Goal: Task Accomplishment & Management: Manage account settings

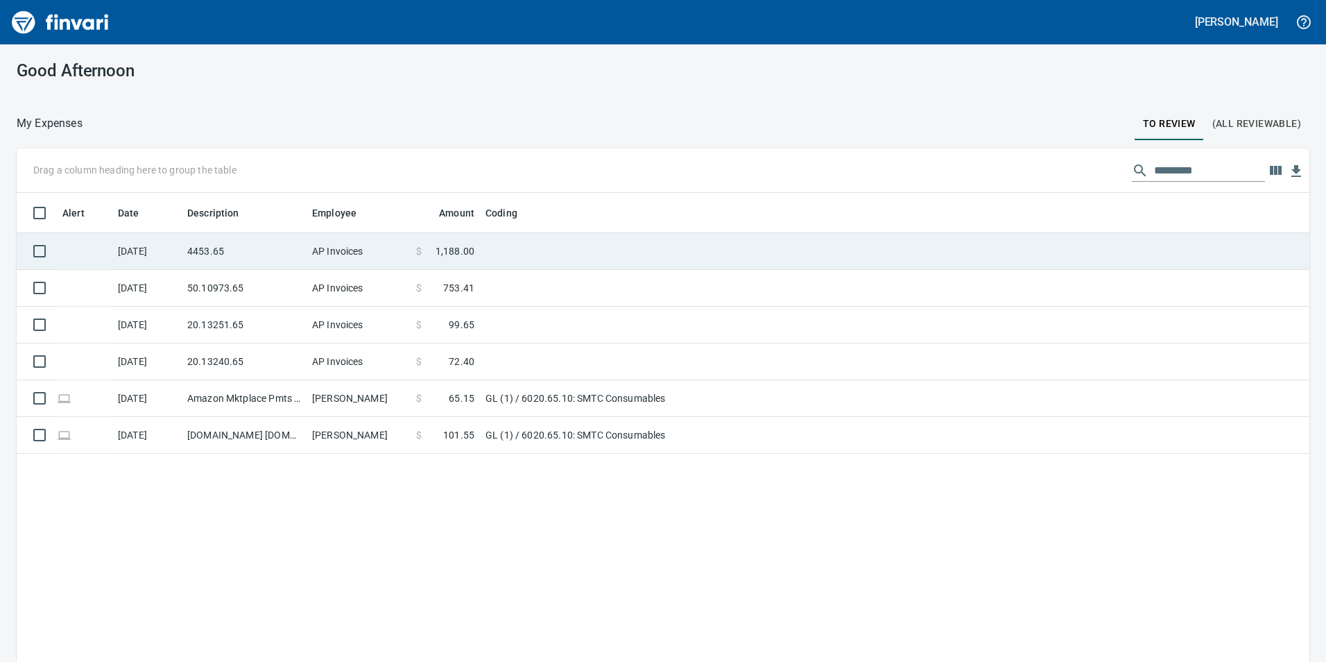
click at [183, 252] on td "4453.65" at bounding box center [244, 251] width 125 height 37
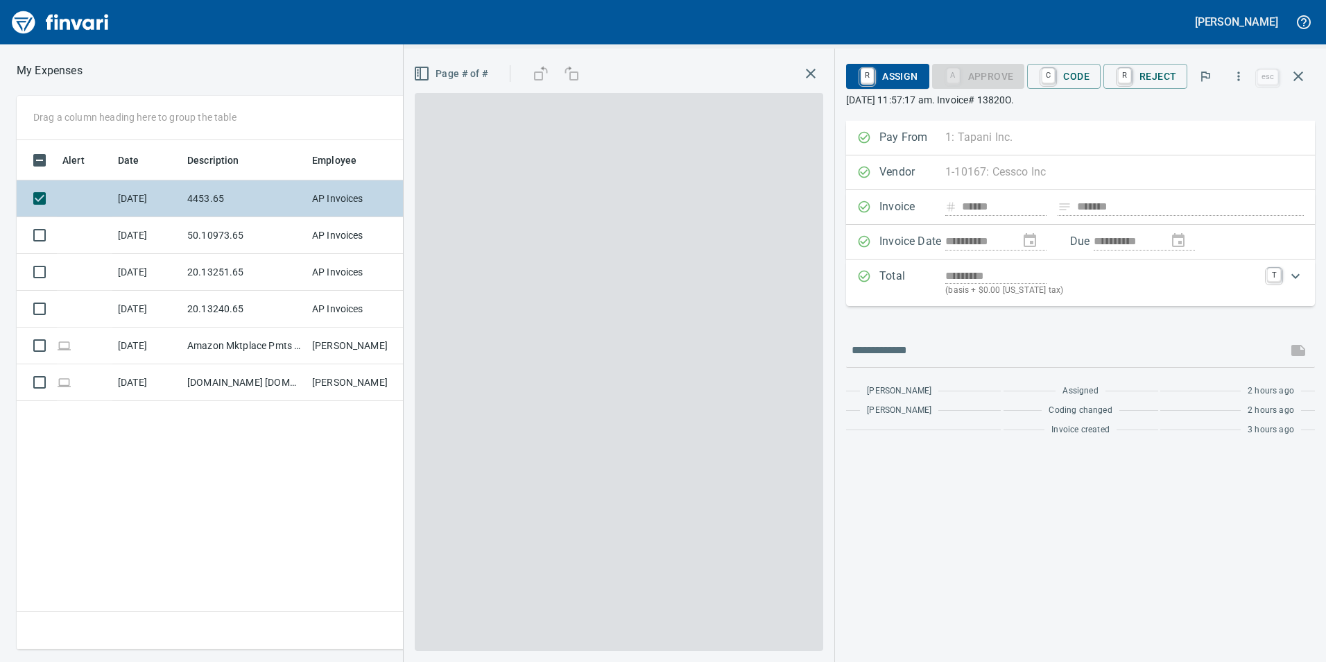
scroll to position [499, 935]
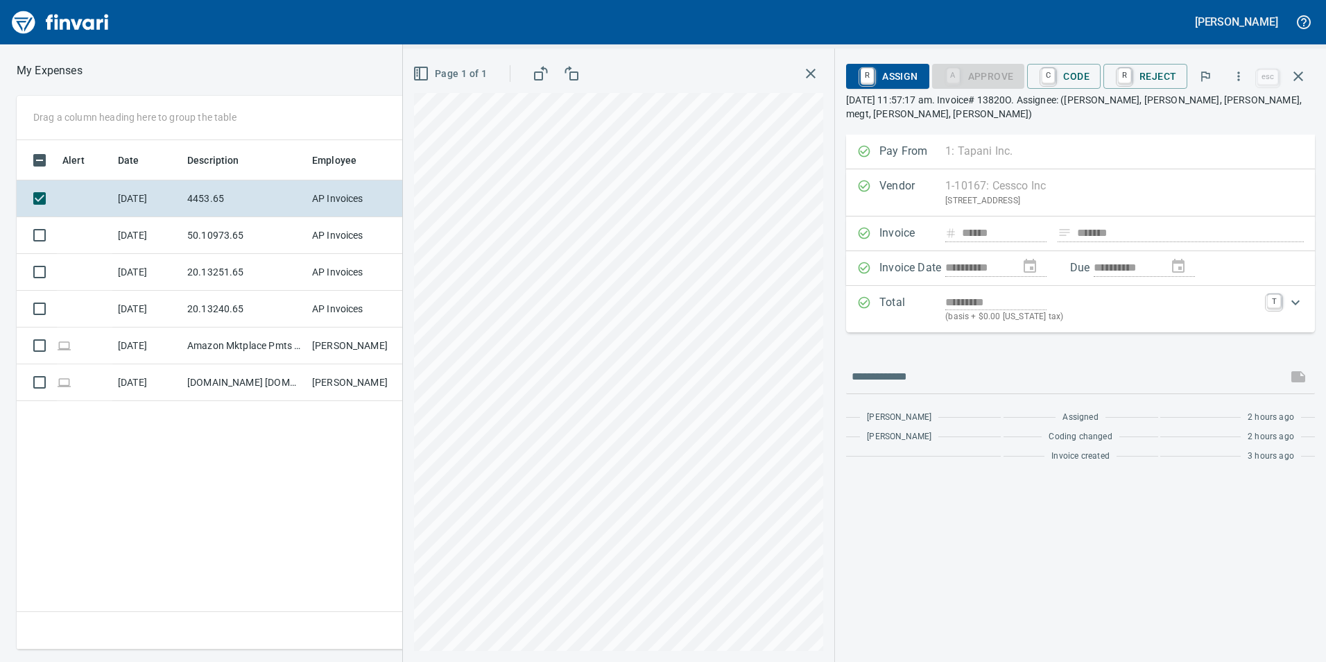
click at [736, 661] on html "**********" at bounding box center [663, 331] width 1326 height 662
click at [1303, 71] on icon "button" at bounding box center [1298, 76] width 17 height 17
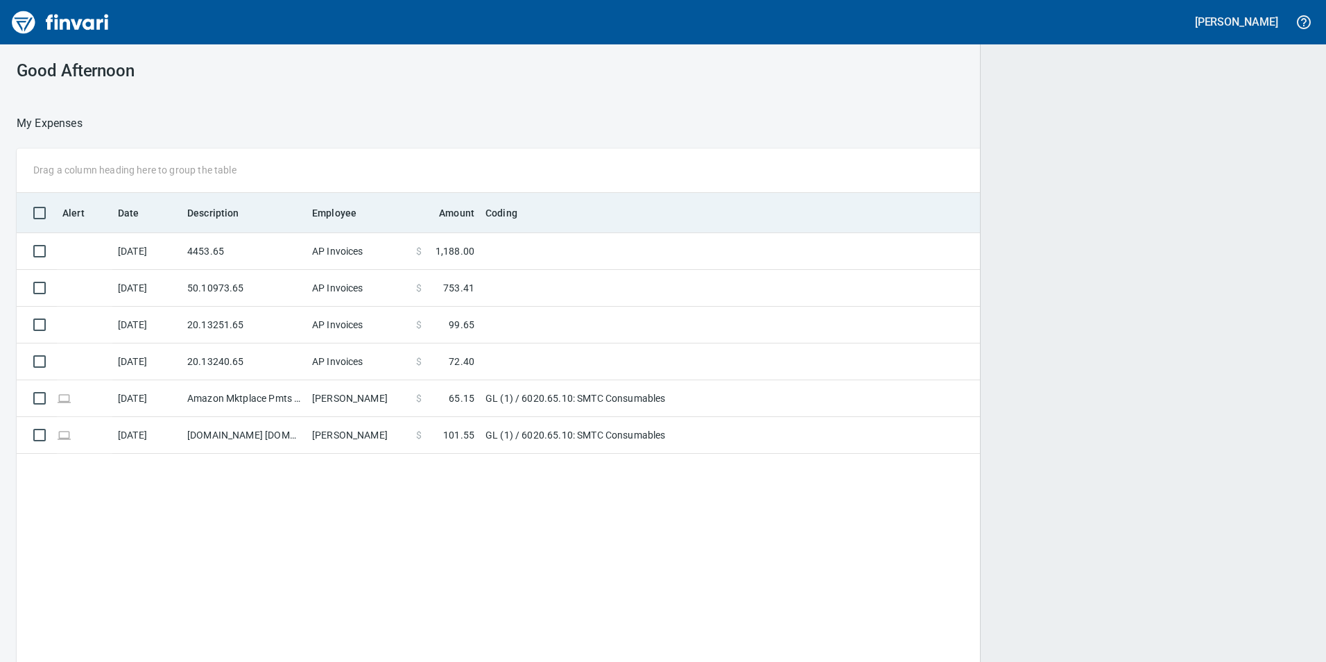
scroll to position [1, 1]
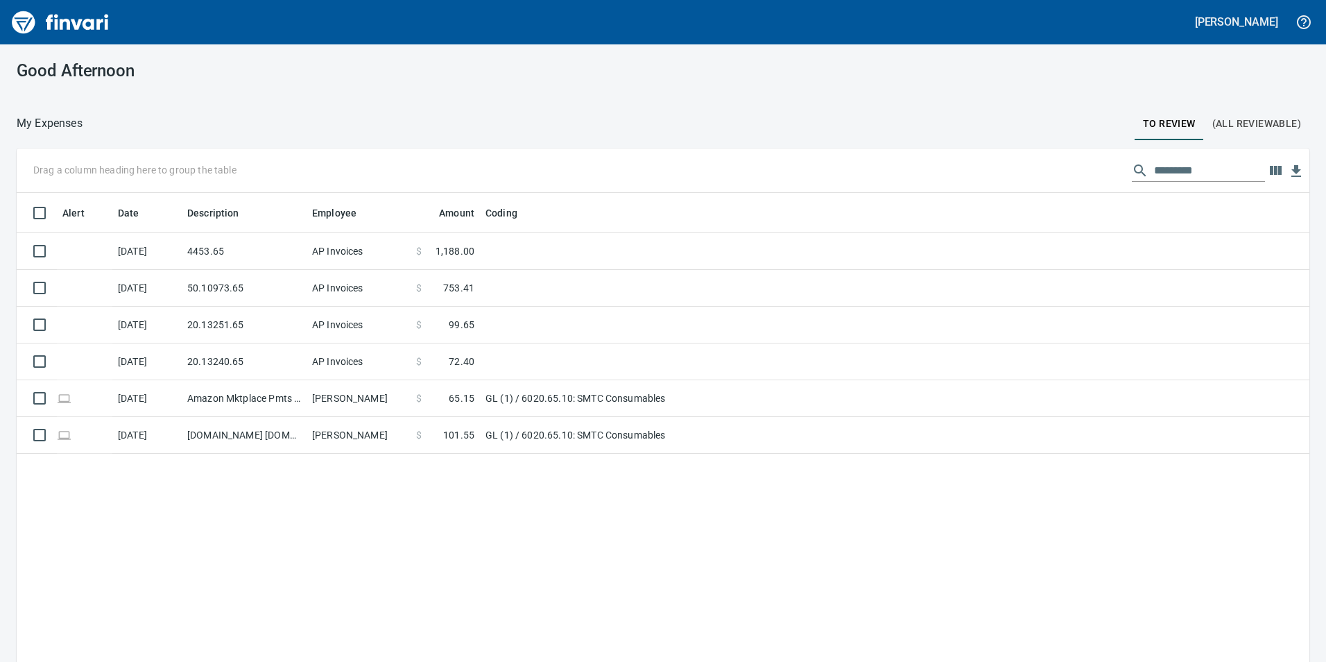
click at [1267, 135] on button "(All Reviewable)" at bounding box center [1256, 123] width 105 height 33
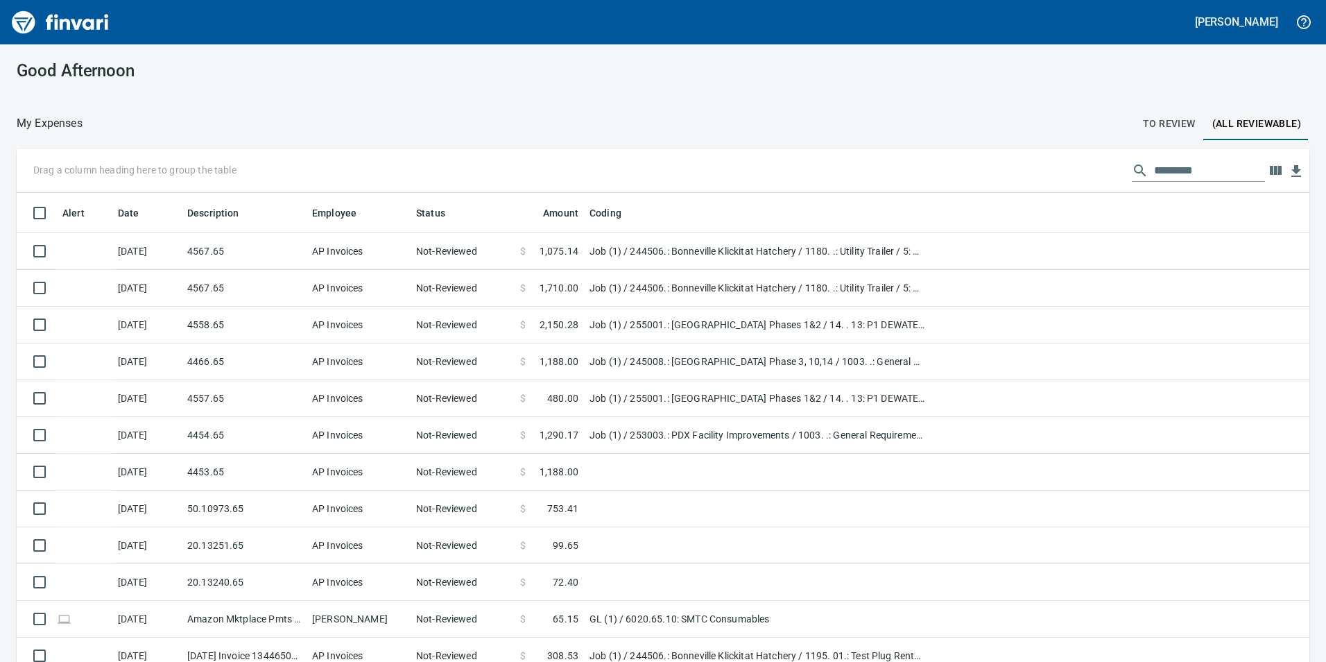
scroll to position [499, 1261]
click at [1204, 170] on input "text" at bounding box center [1209, 170] width 111 height 22
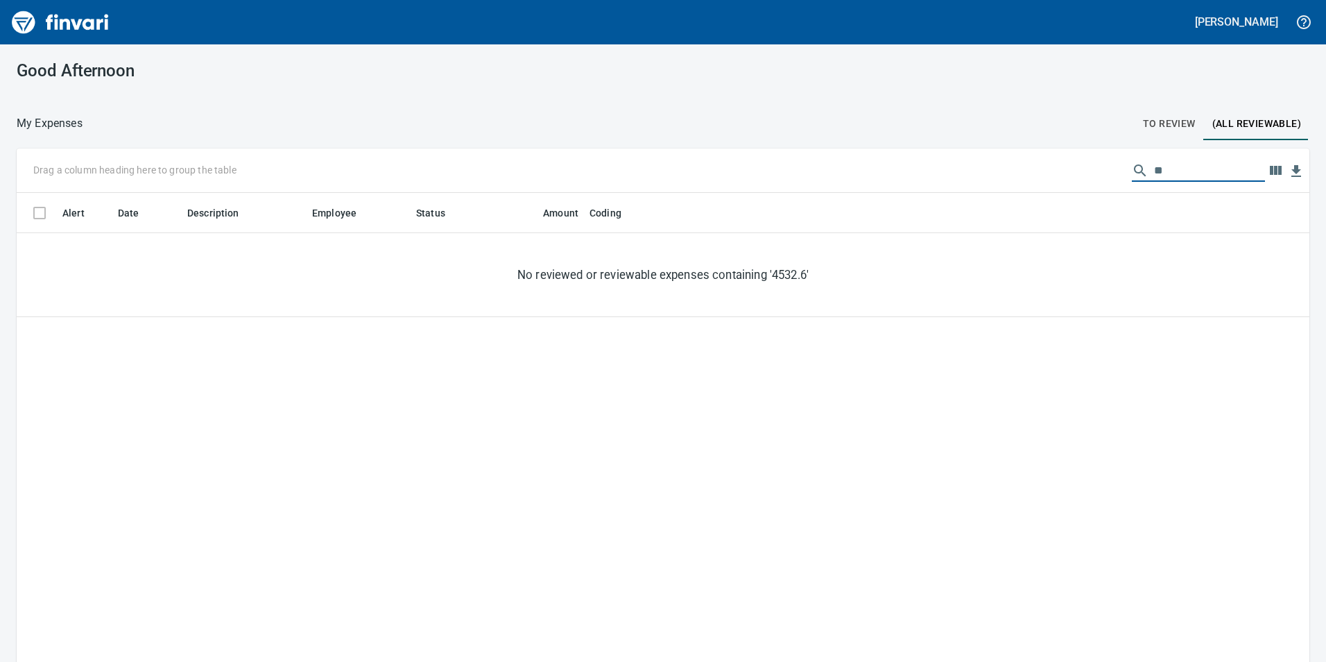
type input "*"
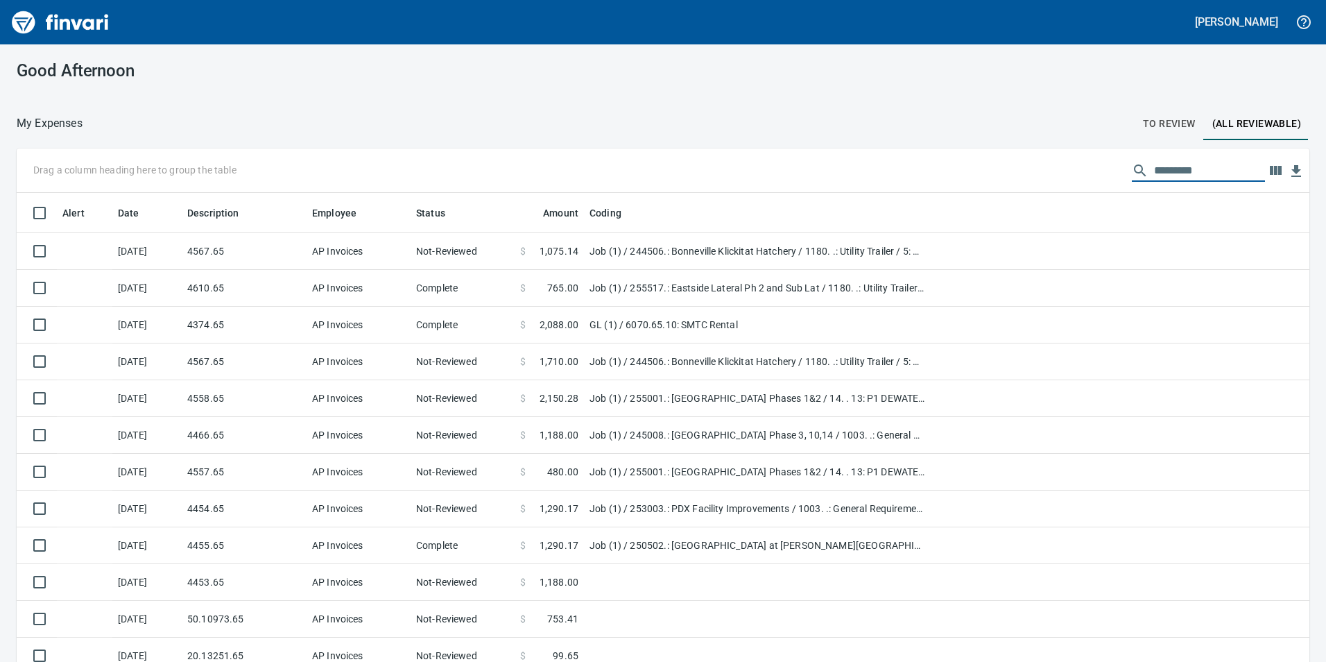
click at [1158, 122] on span "To Review" at bounding box center [1169, 123] width 53 height 17
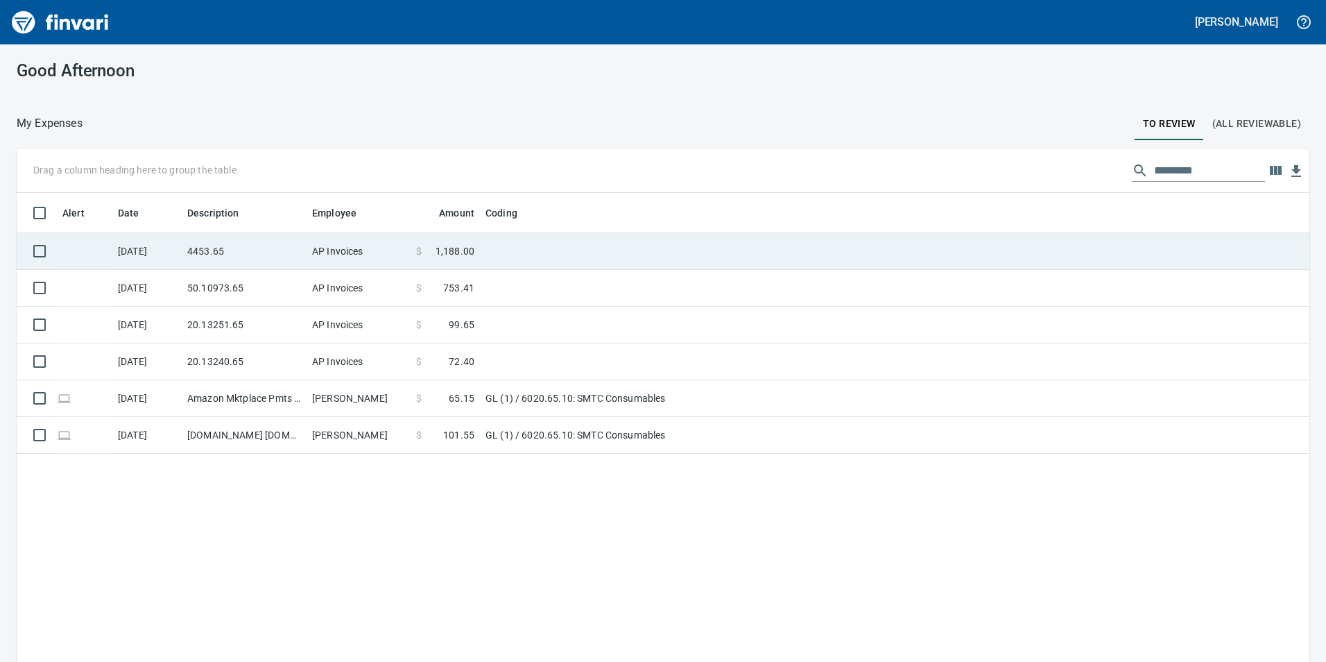
scroll to position [499, 1272]
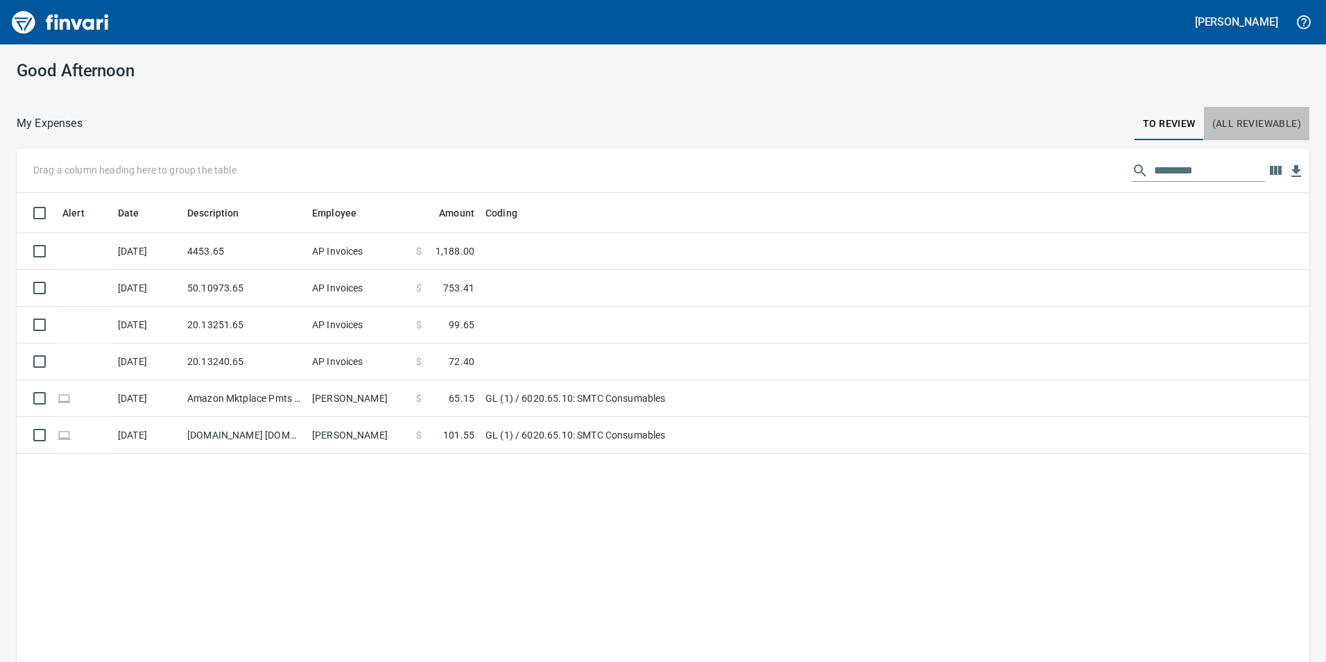
click at [1256, 108] on button "(All Reviewable)" at bounding box center [1256, 123] width 105 height 33
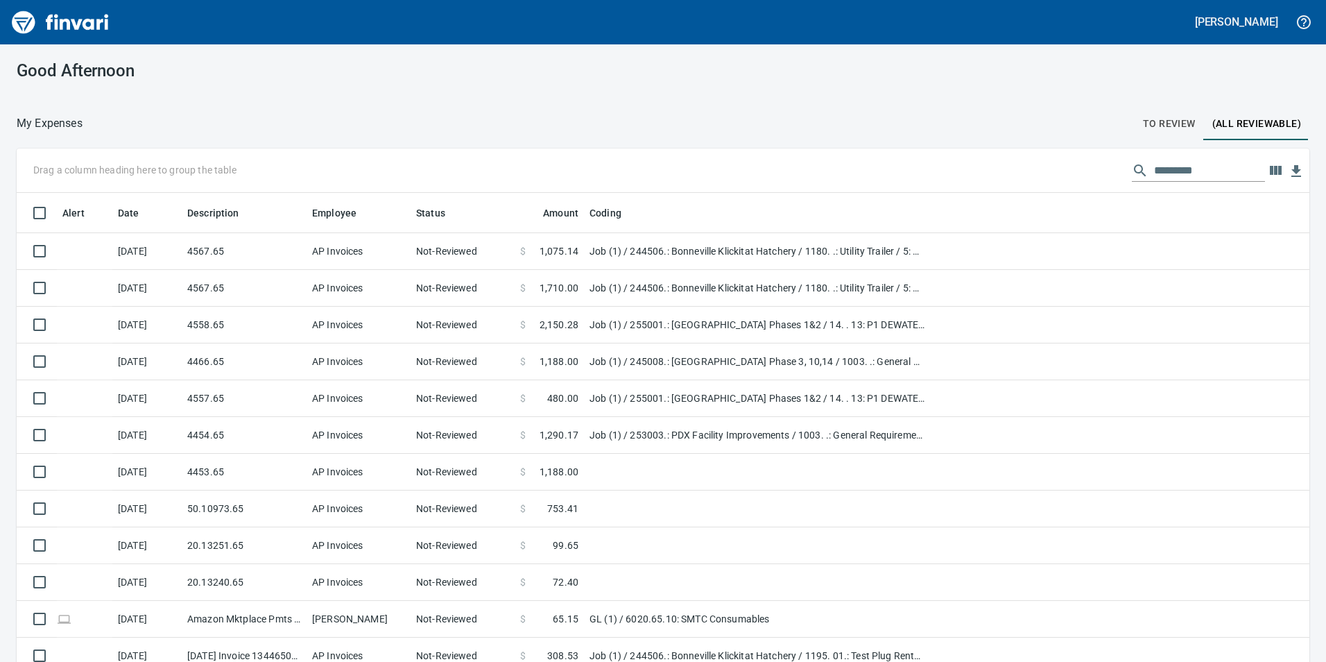
scroll to position [499, 1261]
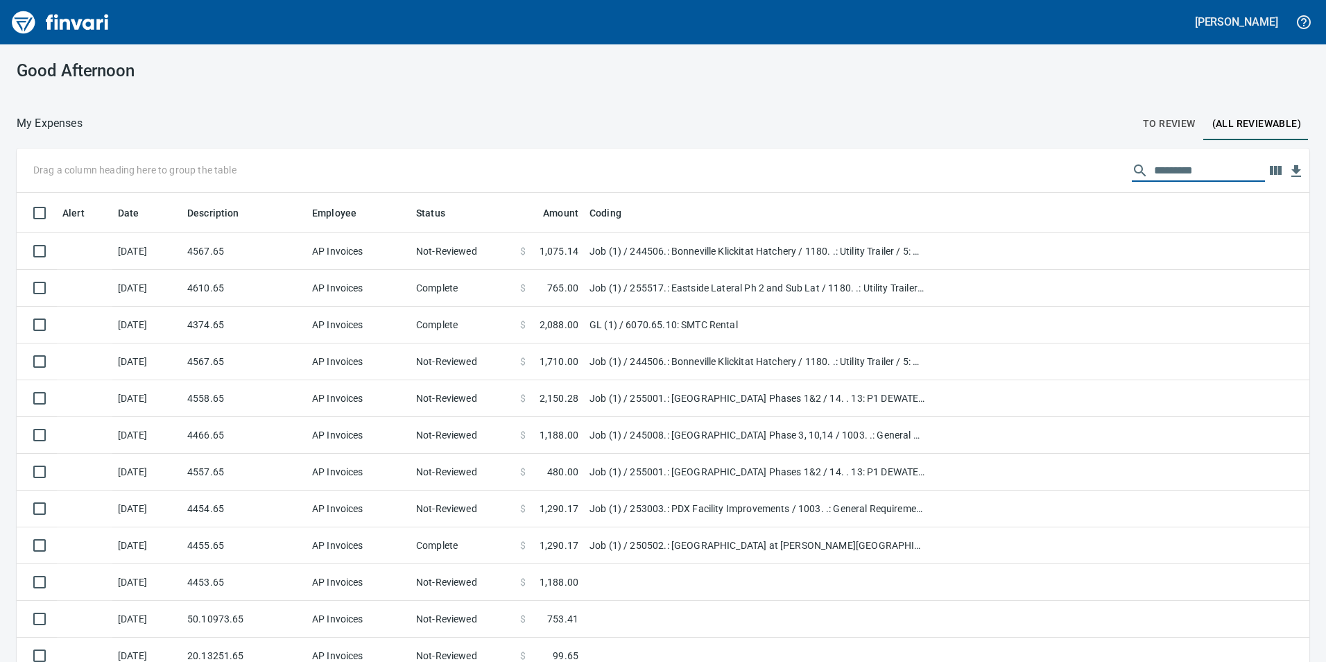
click at [1230, 173] on input "text" at bounding box center [1209, 170] width 111 height 22
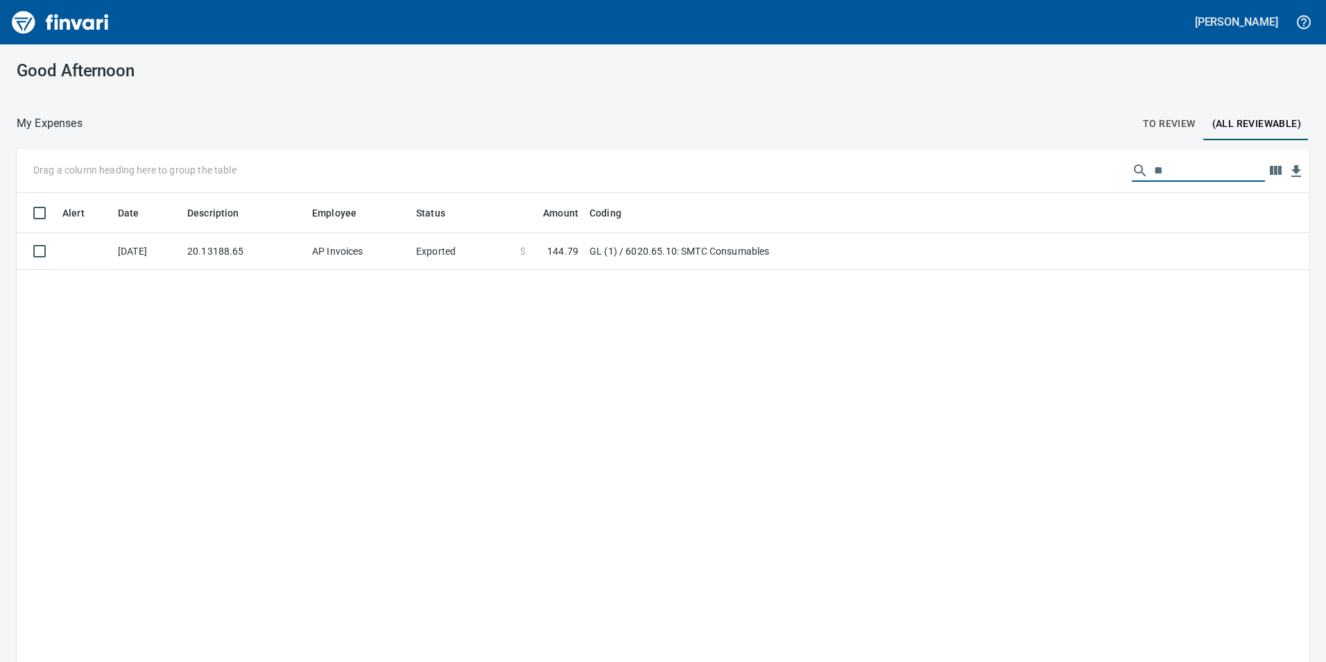
type input "*"
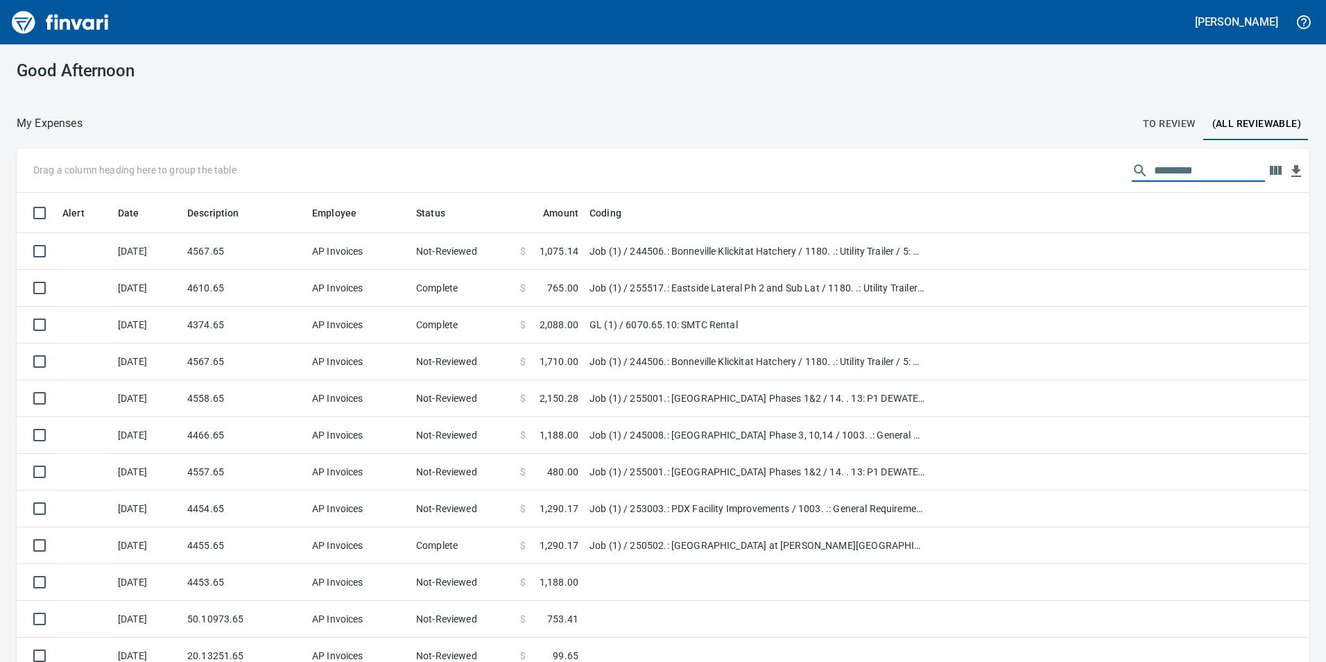
click at [1166, 122] on span "To Review" at bounding box center [1169, 123] width 53 height 17
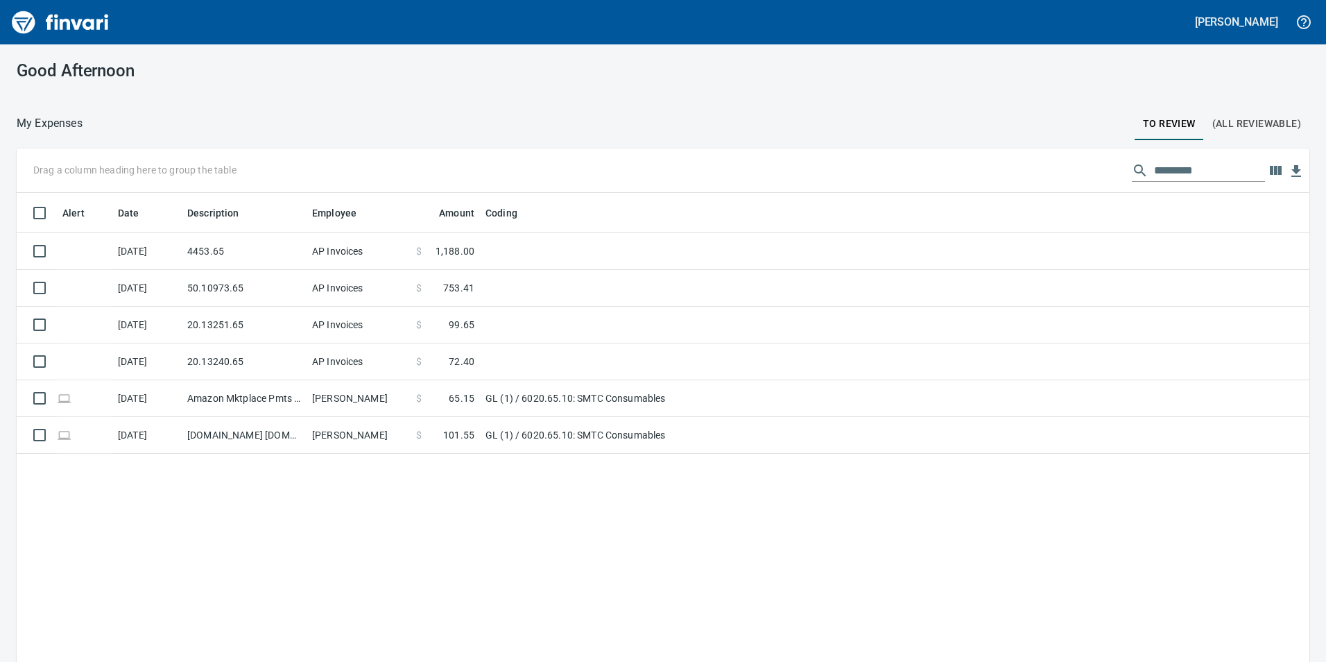
scroll to position [499, 1272]
click at [1263, 120] on span "(All Reviewable)" at bounding box center [1256, 123] width 89 height 17
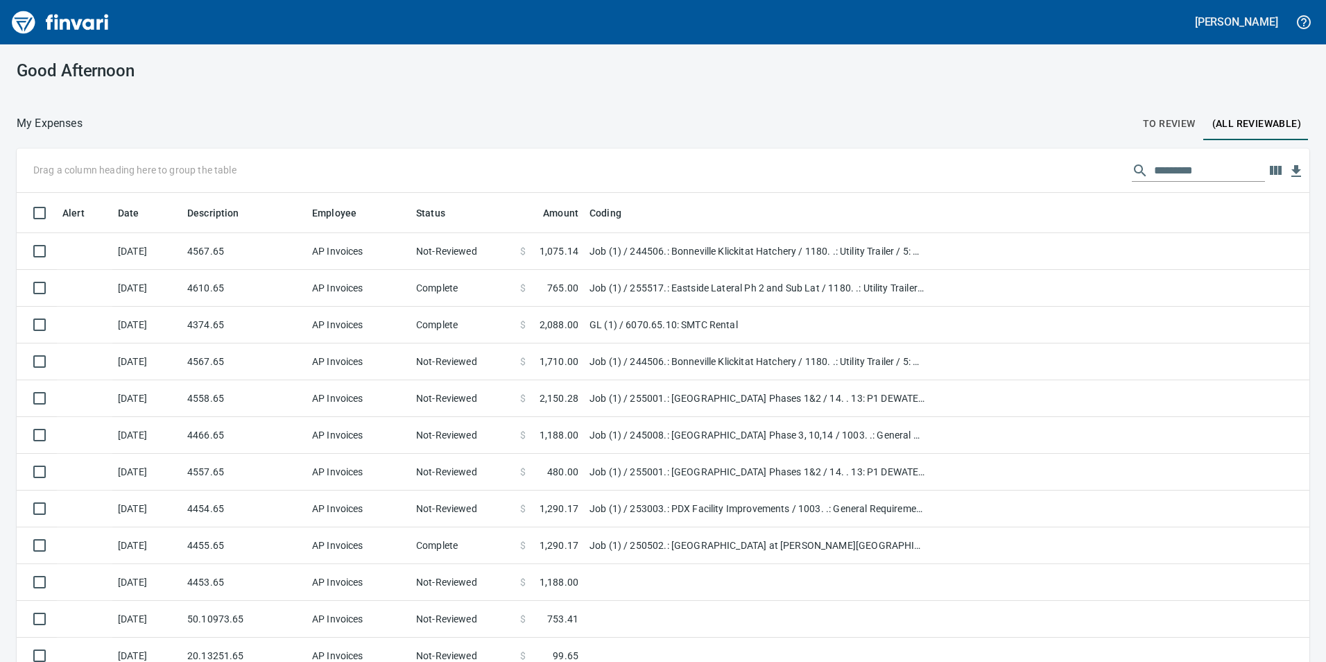
scroll to position [499, 1261]
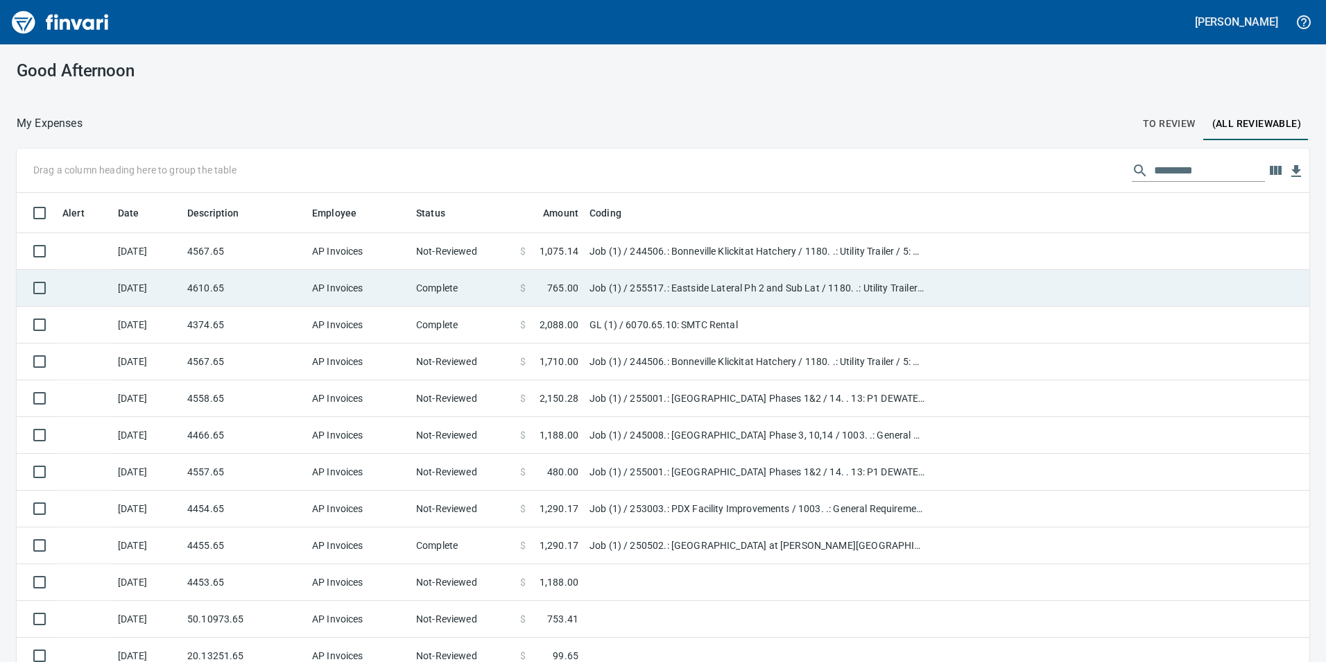
click at [480, 290] on td "Complete" at bounding box center [463, 288] width 104 height 37
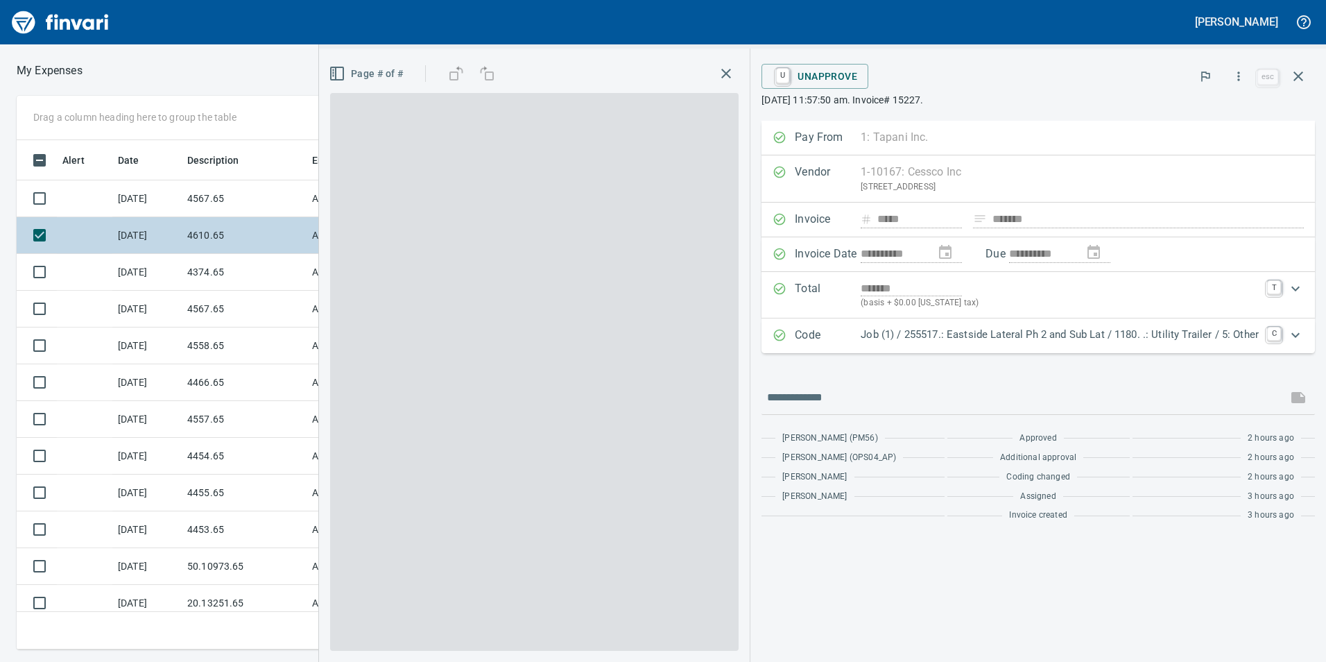
scroll to position [499, 925]
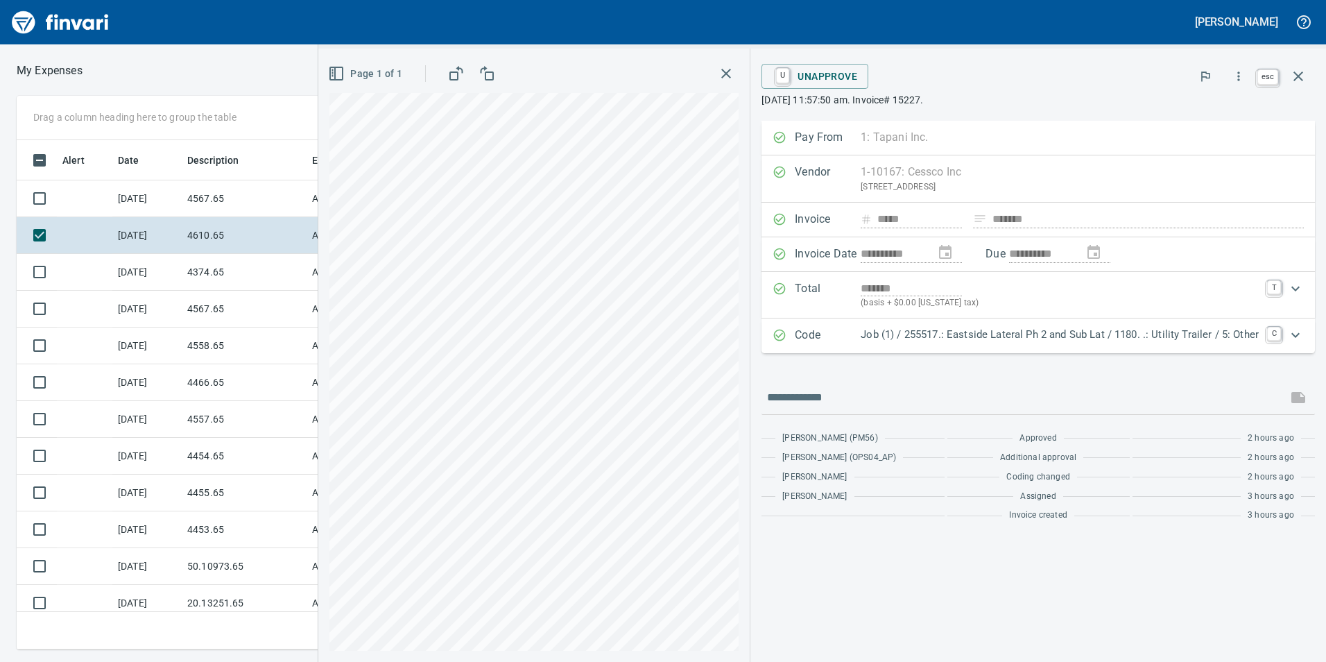
click at [1299, 76] on icon "button" at bounding box center [1298, 76] width 10 height 10
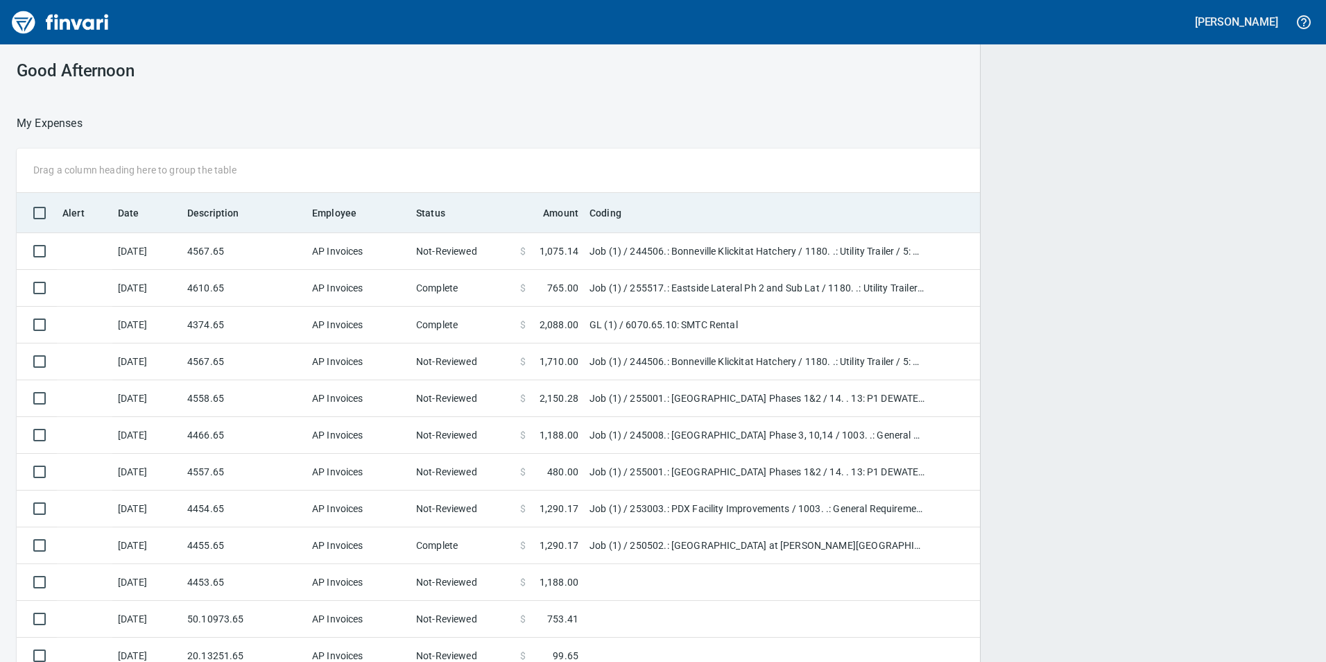
scroll to position [499, 1259]
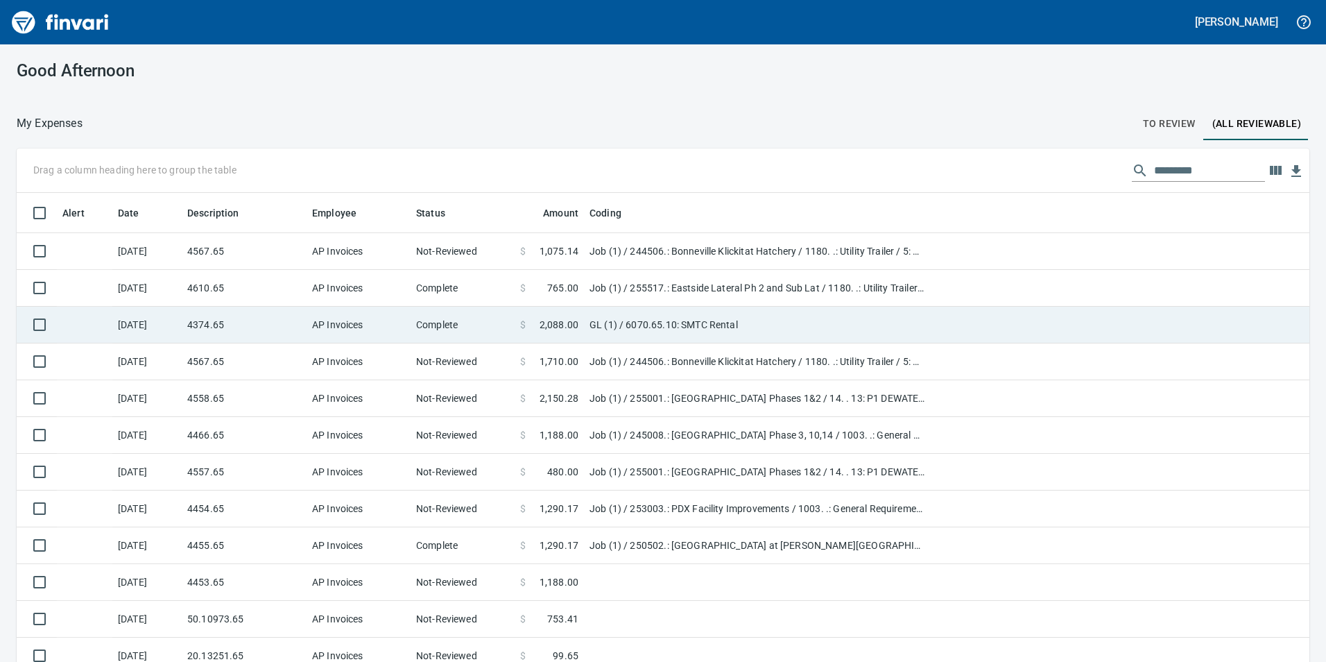
click at [471, 322] on td "Complete" at bounding box center [463, 324] width 104 height 37
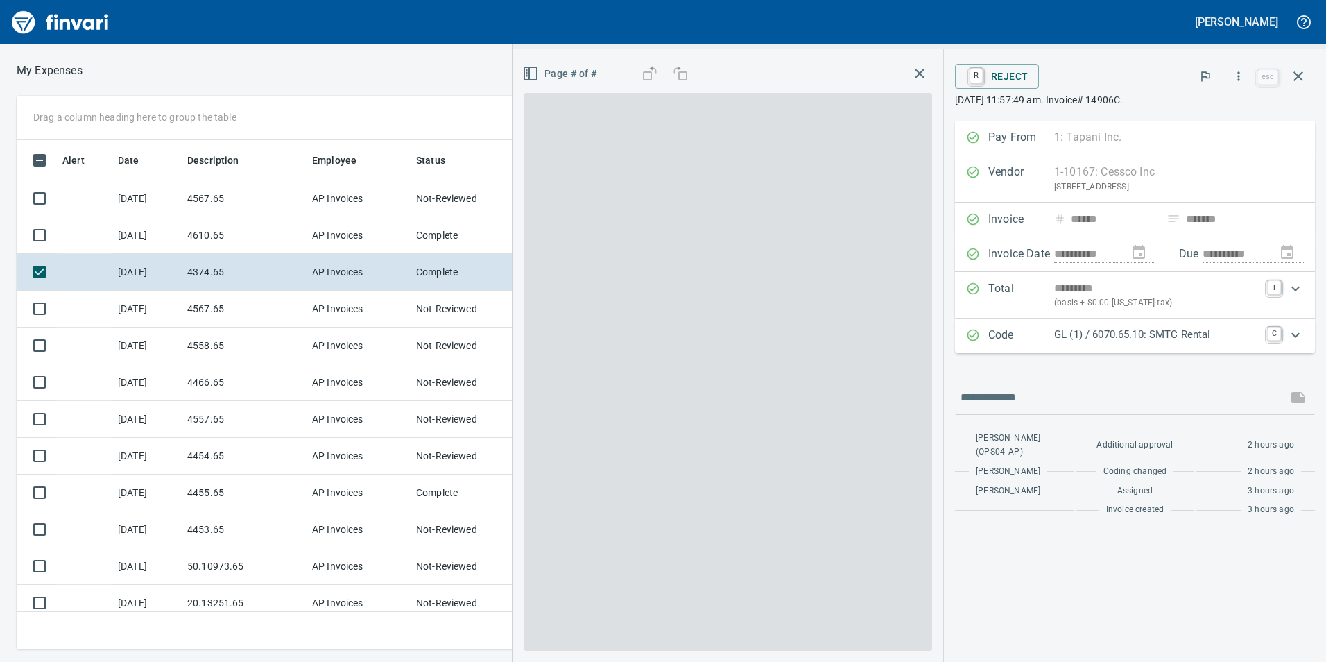
scroll to position [499, 925]
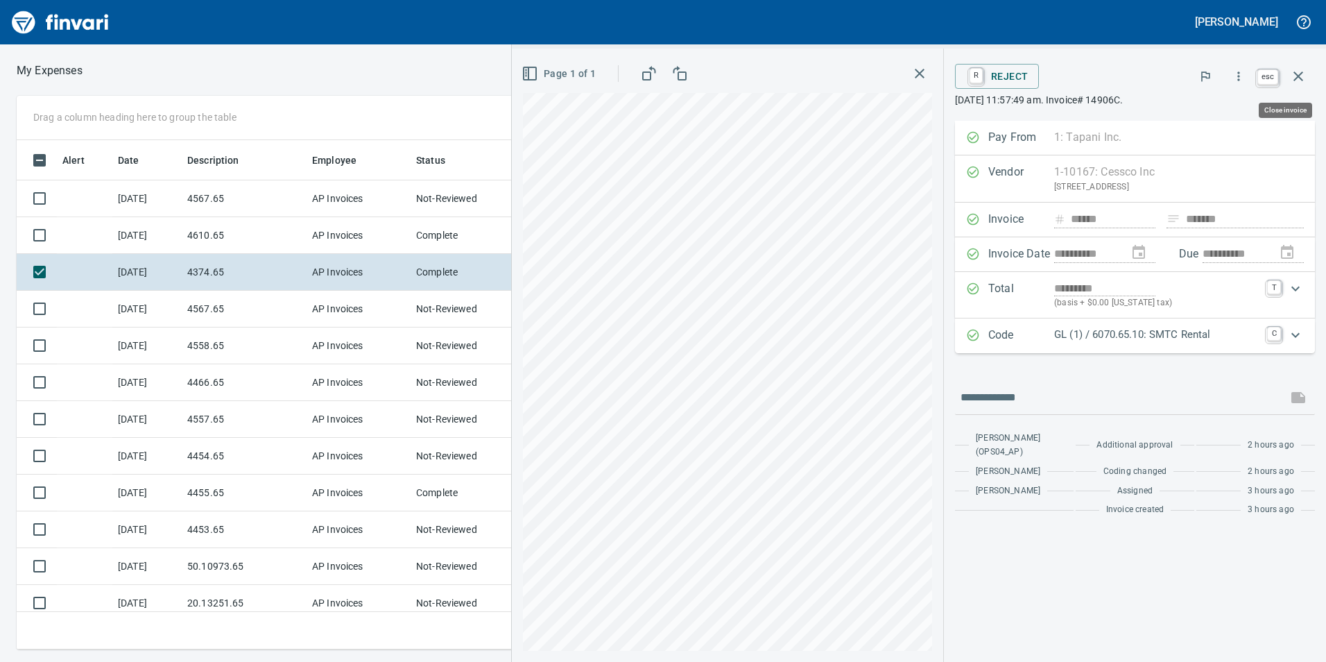
click at [1299, 80] on icon "button" at bounding box center [1298, 76] width 17 height 17
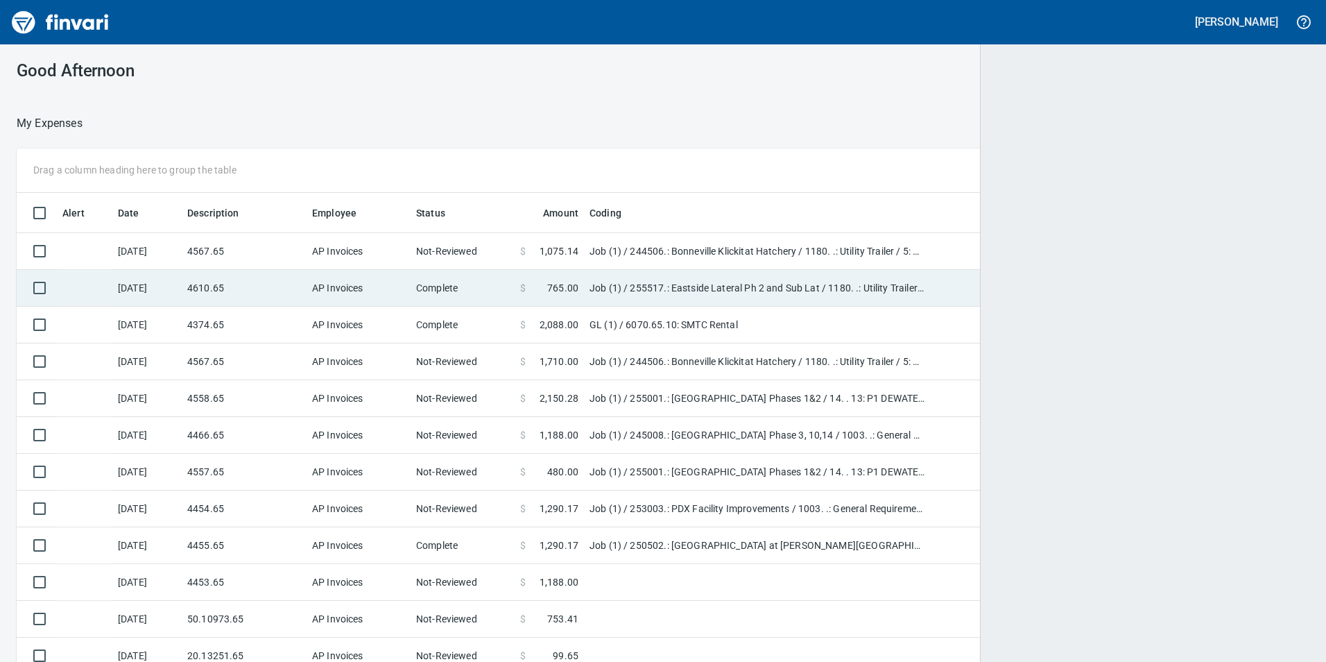
scroll to position [1, 1]
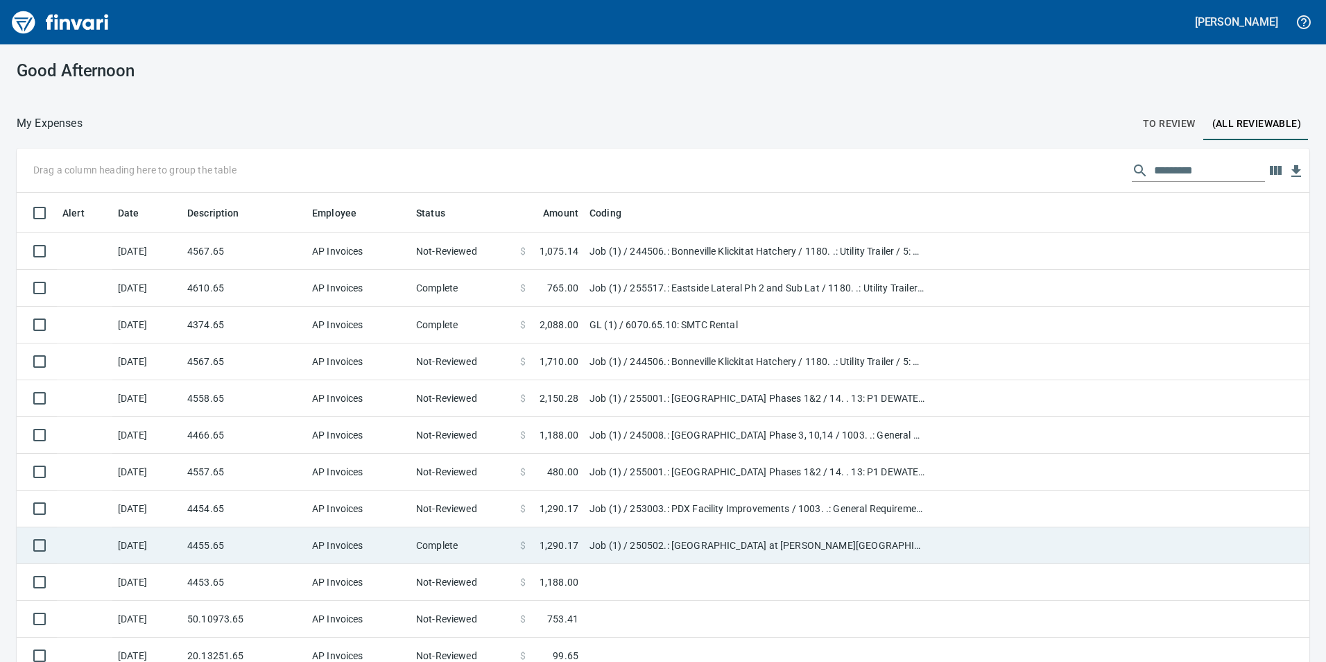
click at [534, 537] on td "$ 1,290.17" at bounding box center [549, 545] width 69 height 37
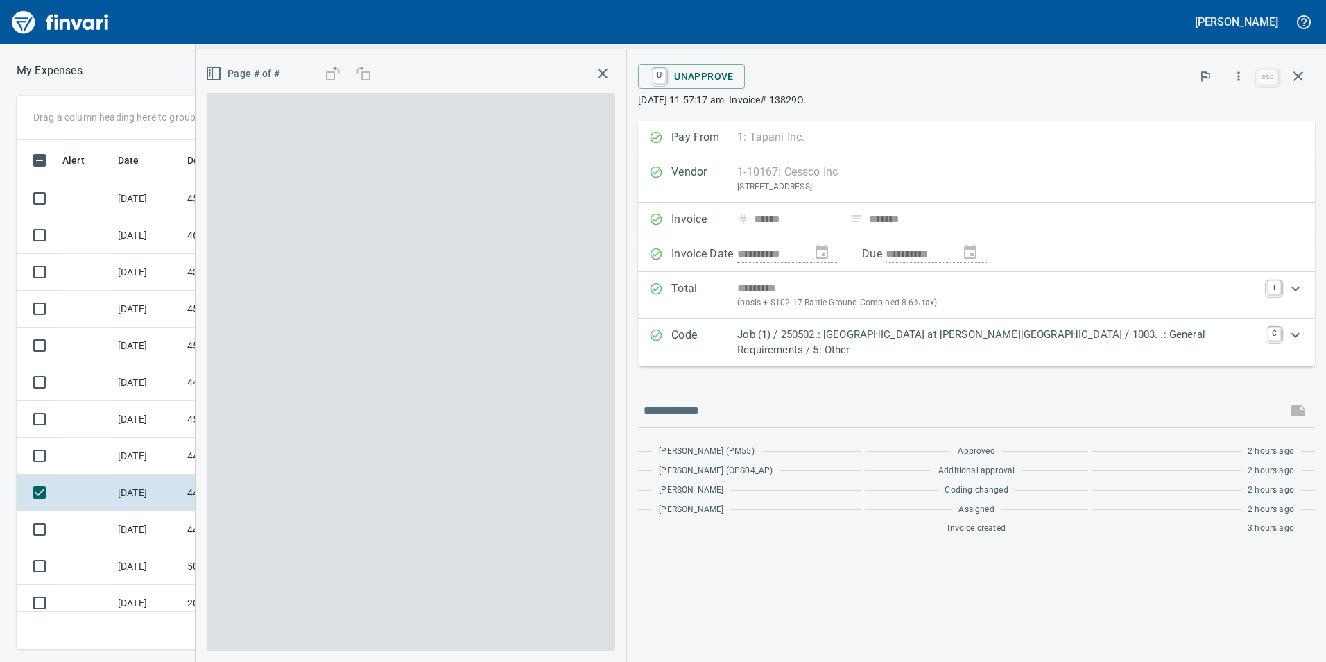
scroll to position [499, 925]
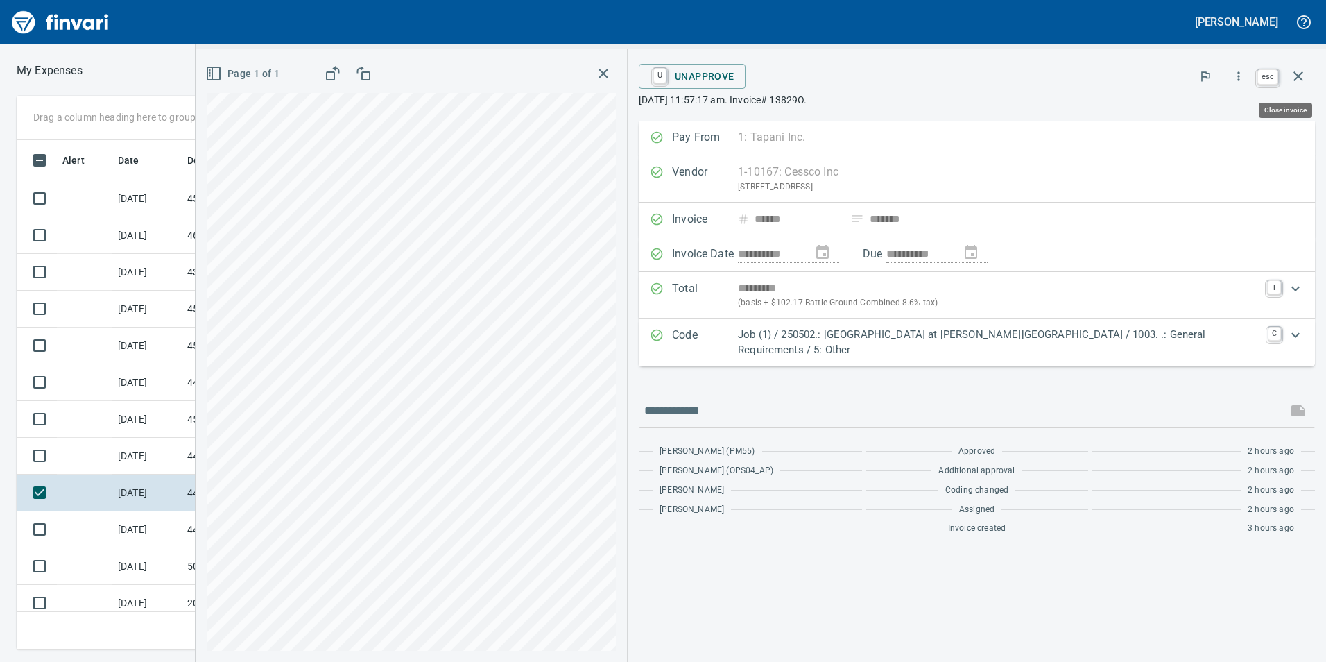
click at [1305, 80] on icon "button" at bounding box center [1298, 76] width 17 height 17
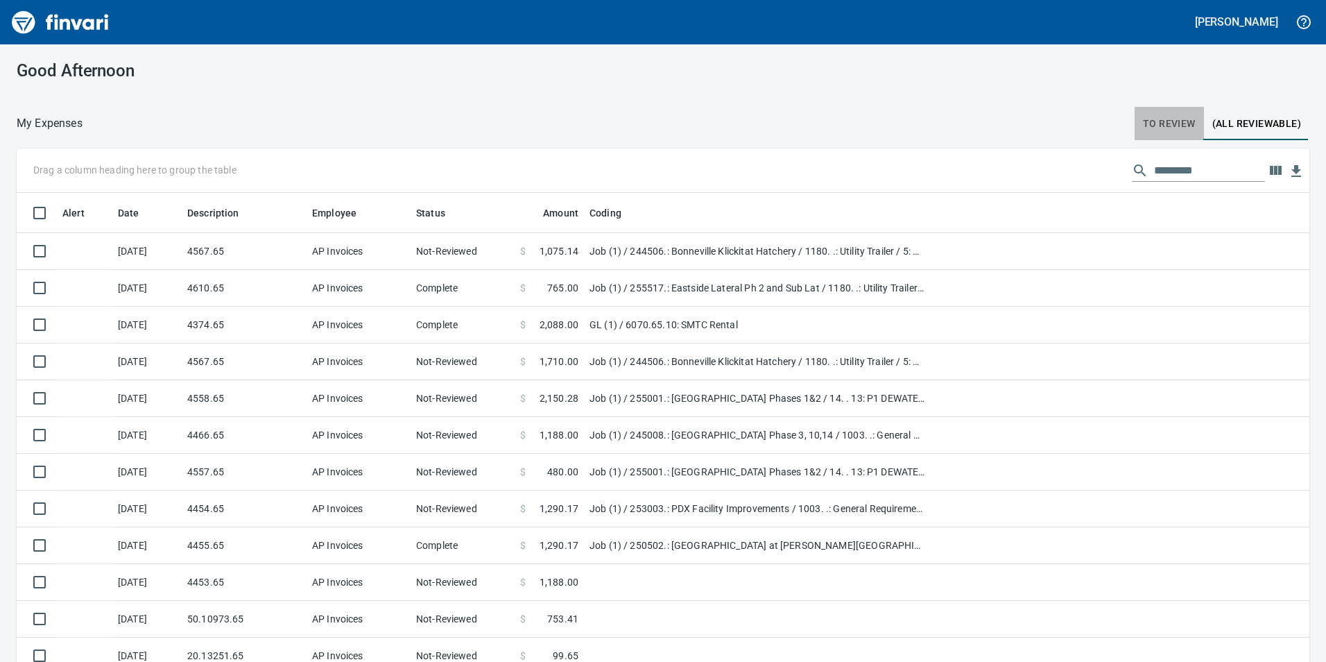
click at [1150, 125] on span "To Review" at bounding box center [1169, 123] width 53 height 17
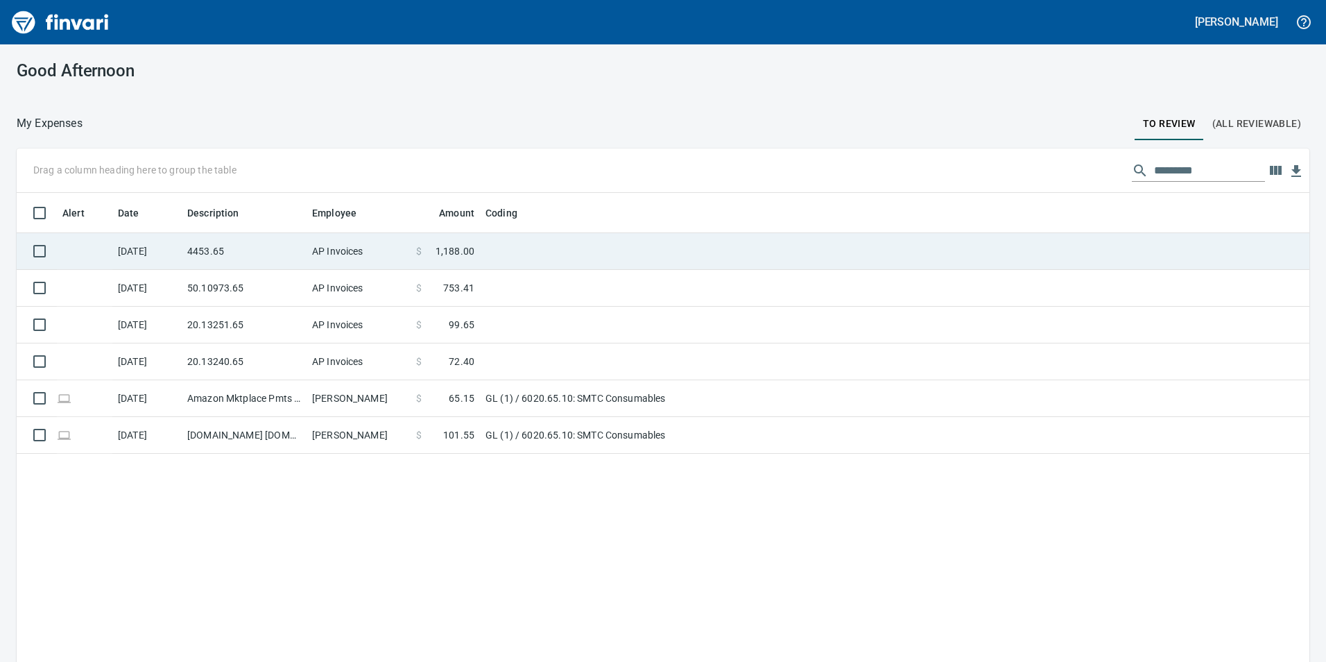
scroll to position [499, 1272]
click at [230, 242] on td "4453.65" at bounding box center [244, 251] width 125 height 37
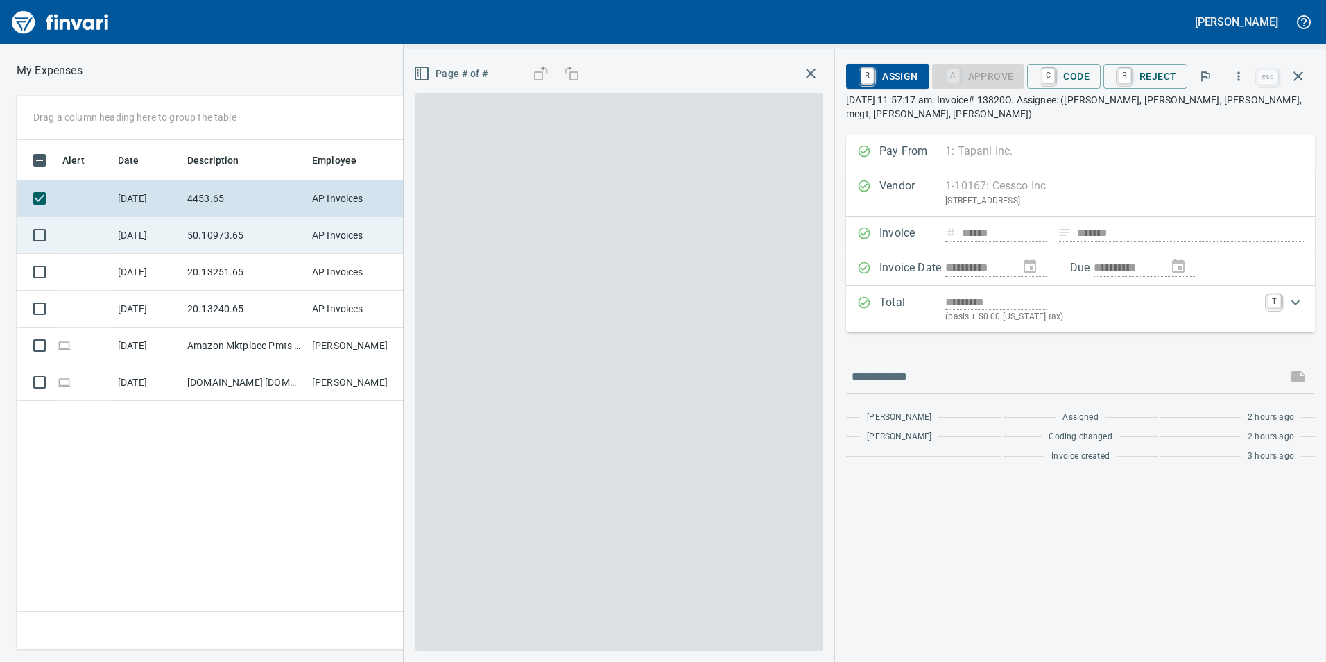
scroll to position [499, 935]
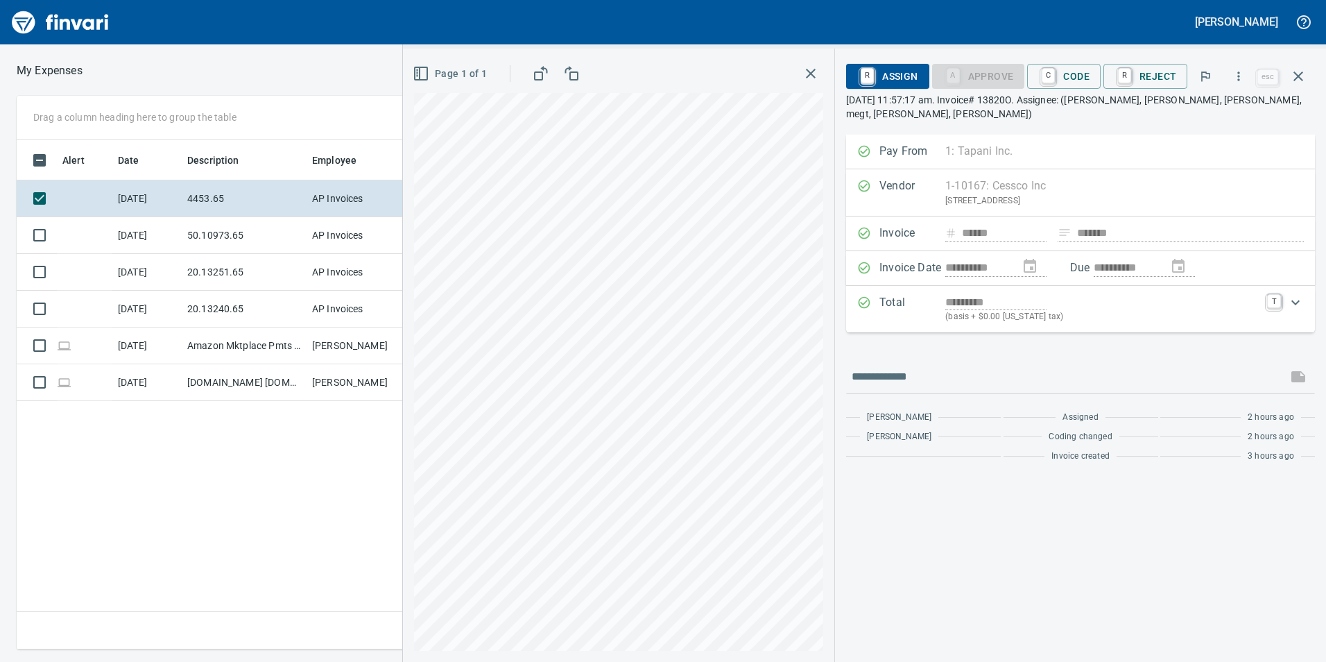
click at [827, 0] on html "**********" at bounding box center [663, 331] width 1326 height 662
click at [1292, 68] on icon "button" at bounding box center [1298, 76] width 17 height 17
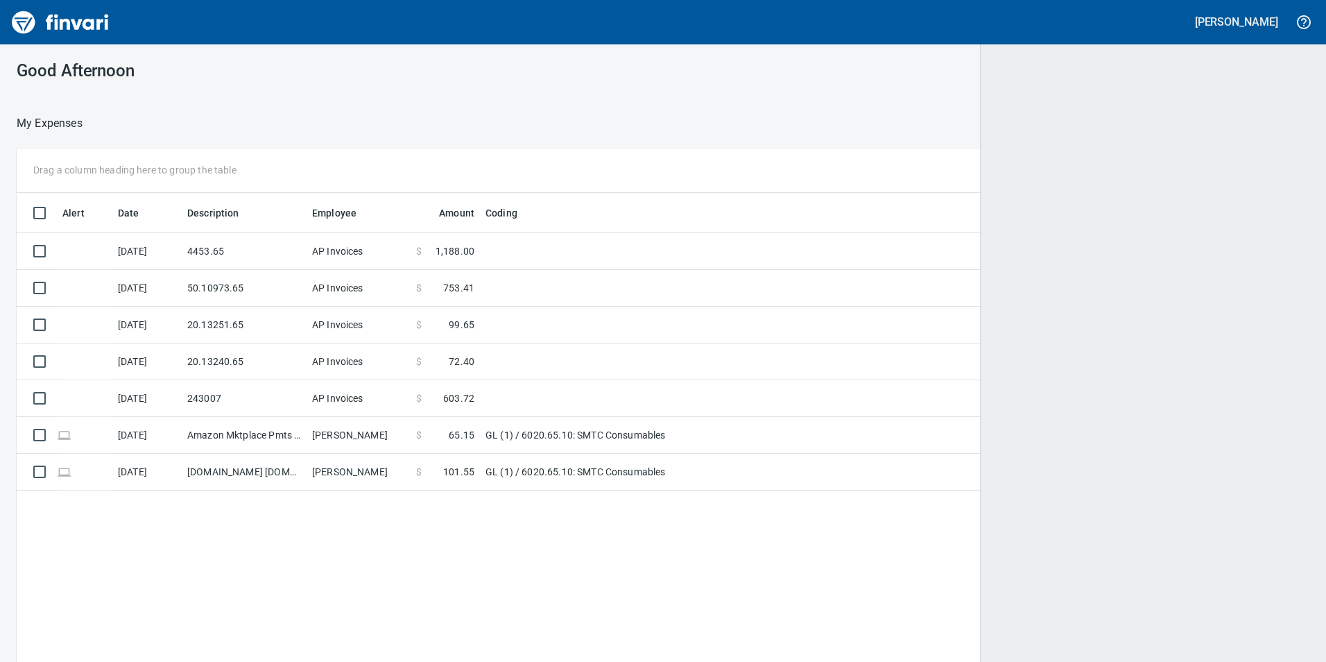
scroll to position [499, 1272]
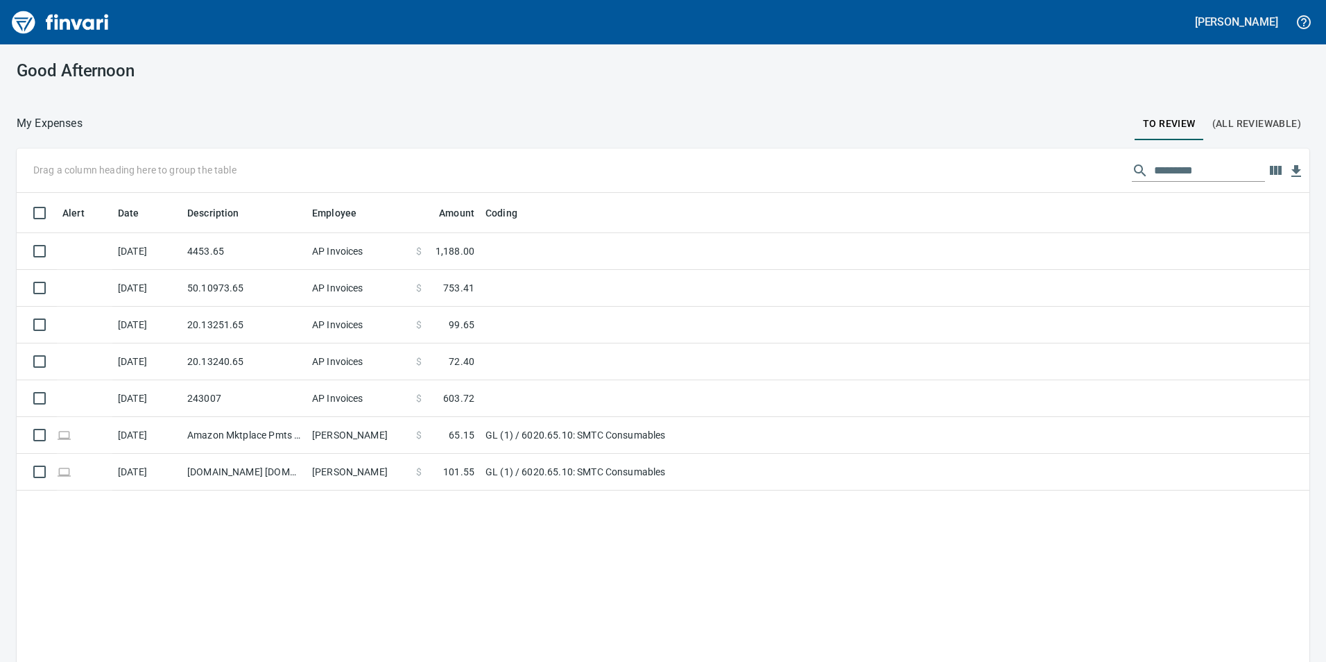
click at [1234, 124] on span "(All Reviewable)" at bounding box center [1256, 123] width 89 height 17
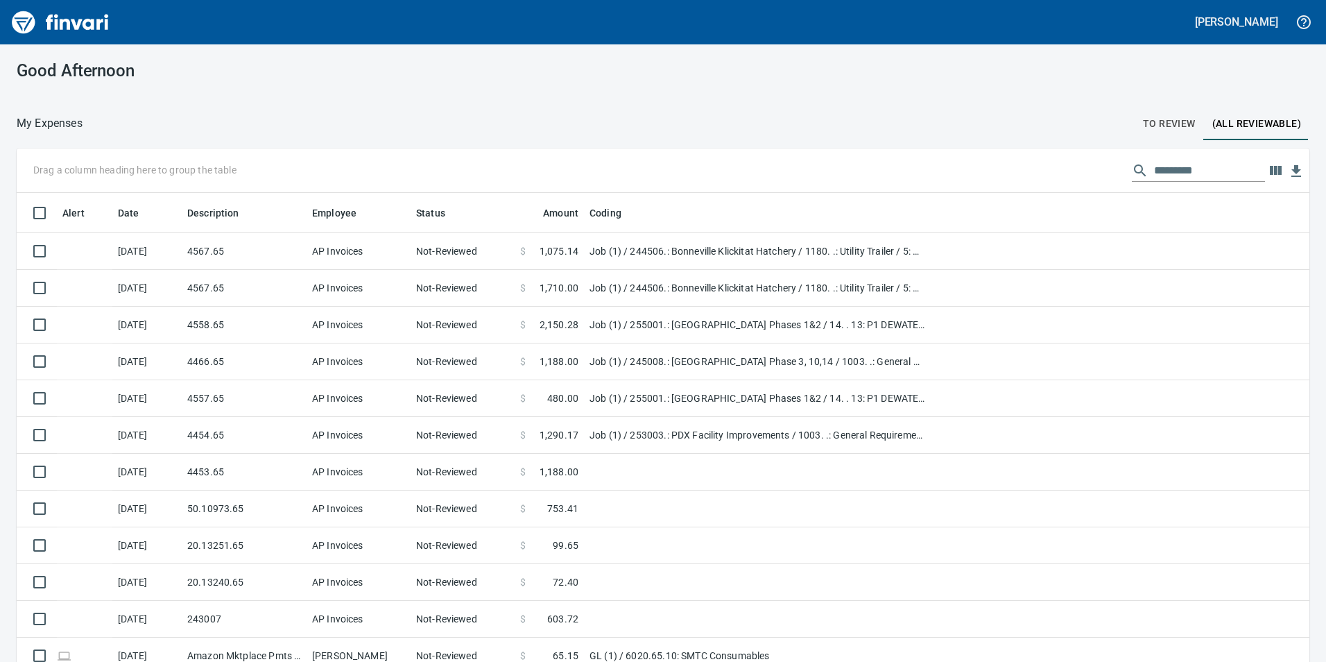
scroll to position [499, 1261]
click at [1182, 171] on input "text" at bounding box center [1209, 170] width 111 height 22
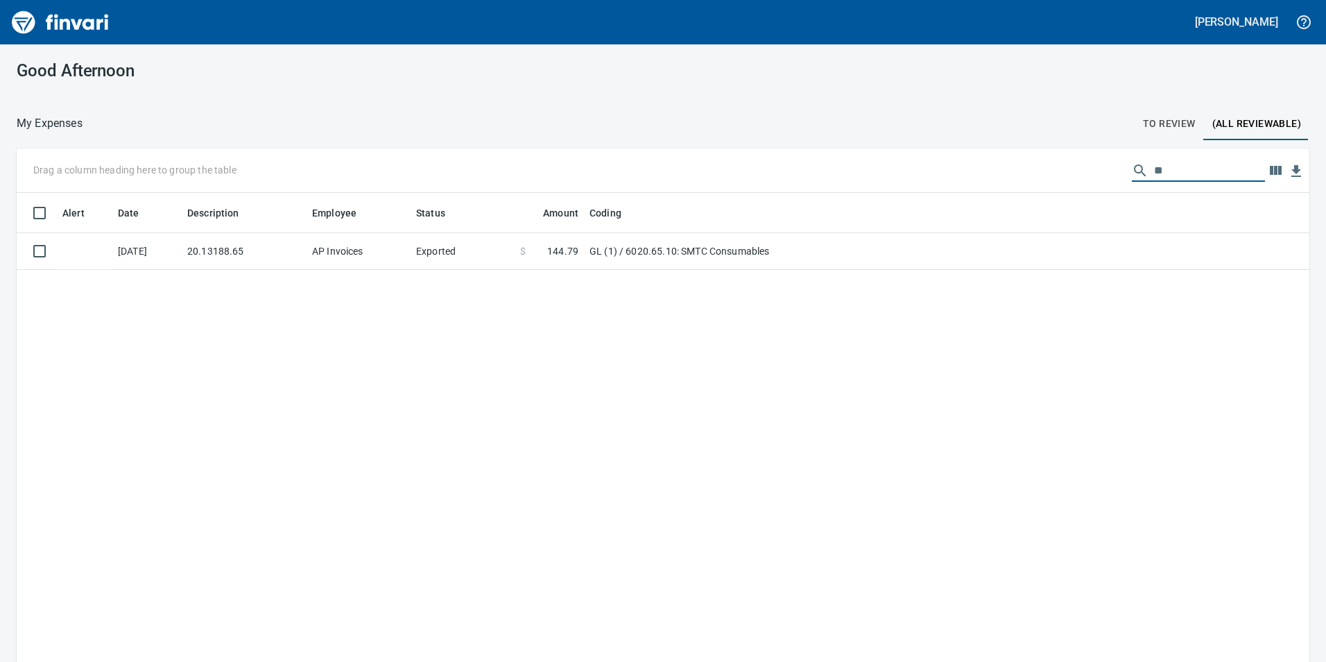
type input "*"
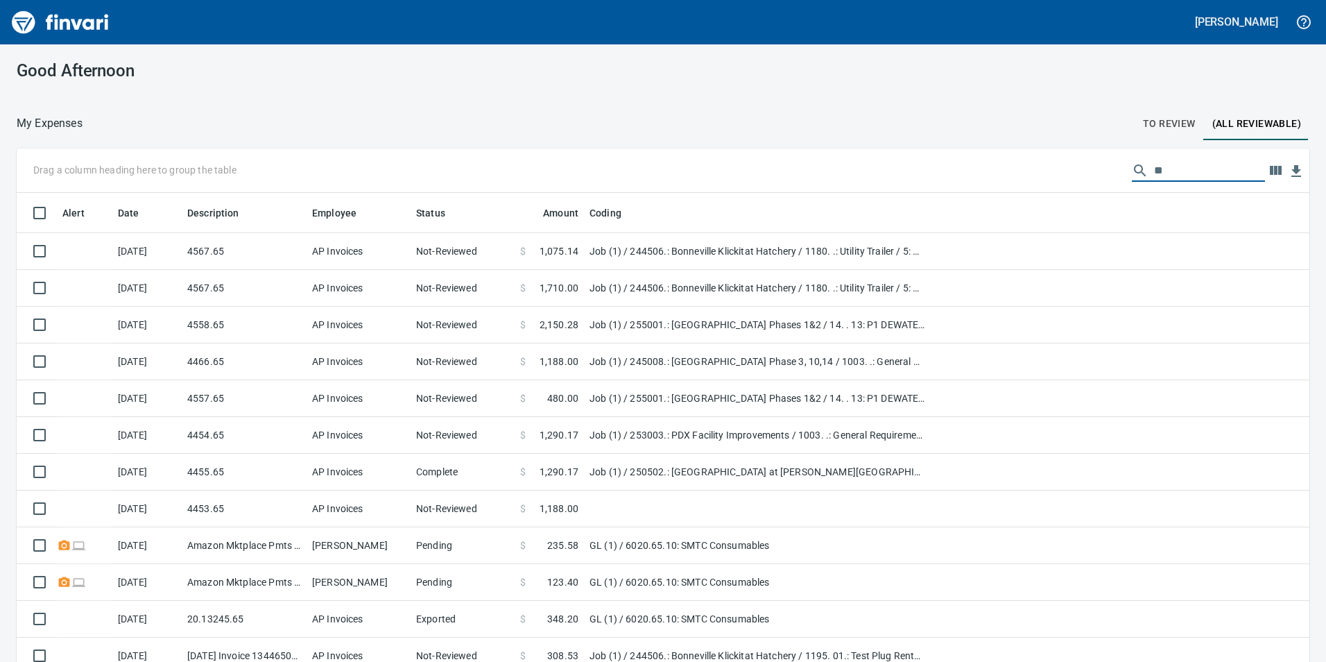
type input "*"
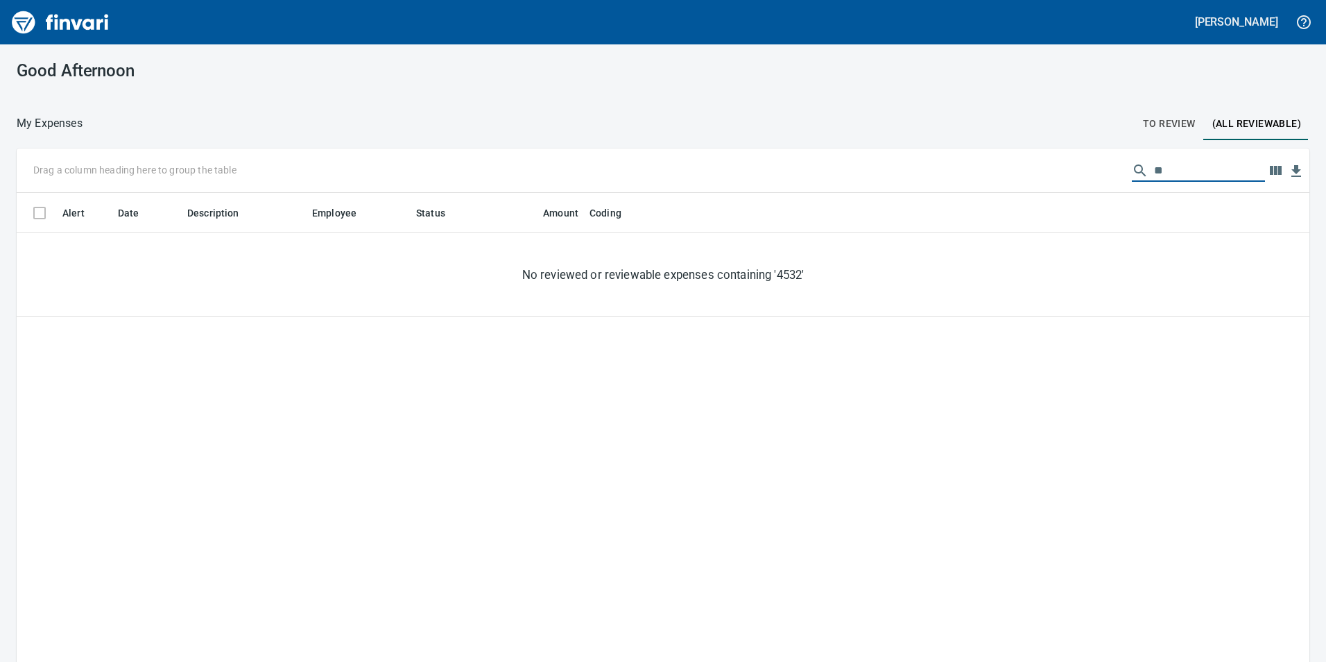
type input "*"
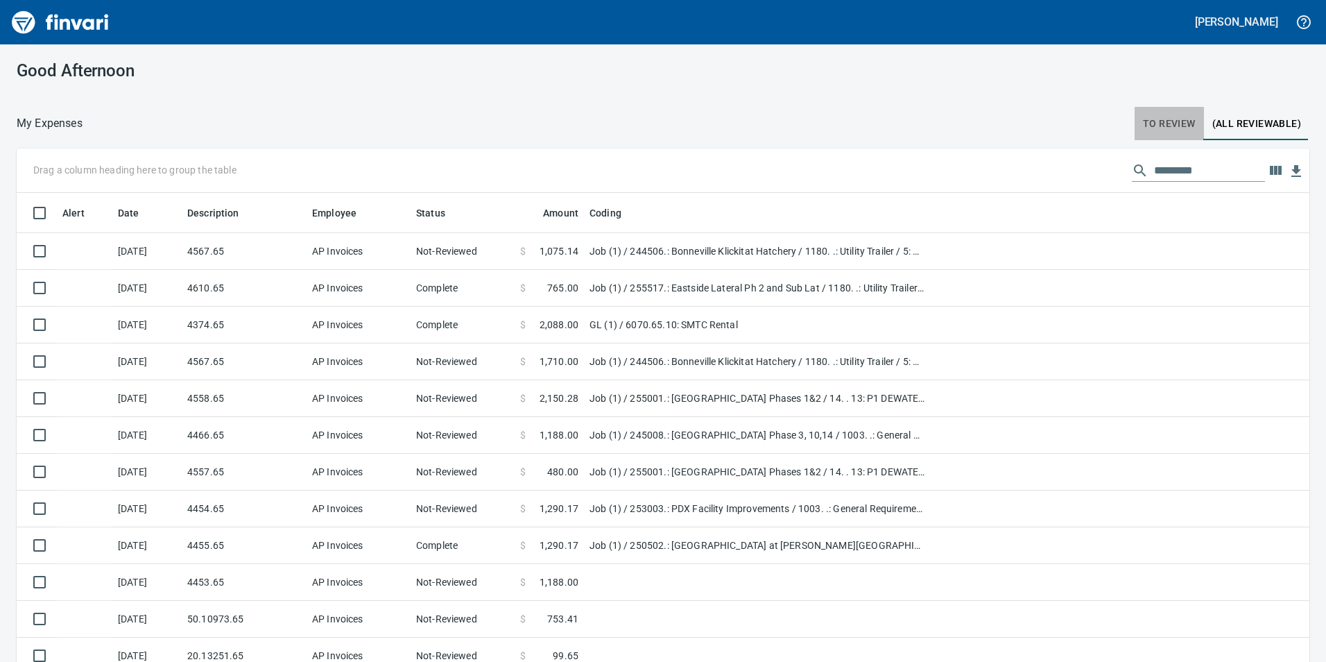
click at [1155, 119] on span "To Review" at bounding box center [1169, 123] width 53 height 17
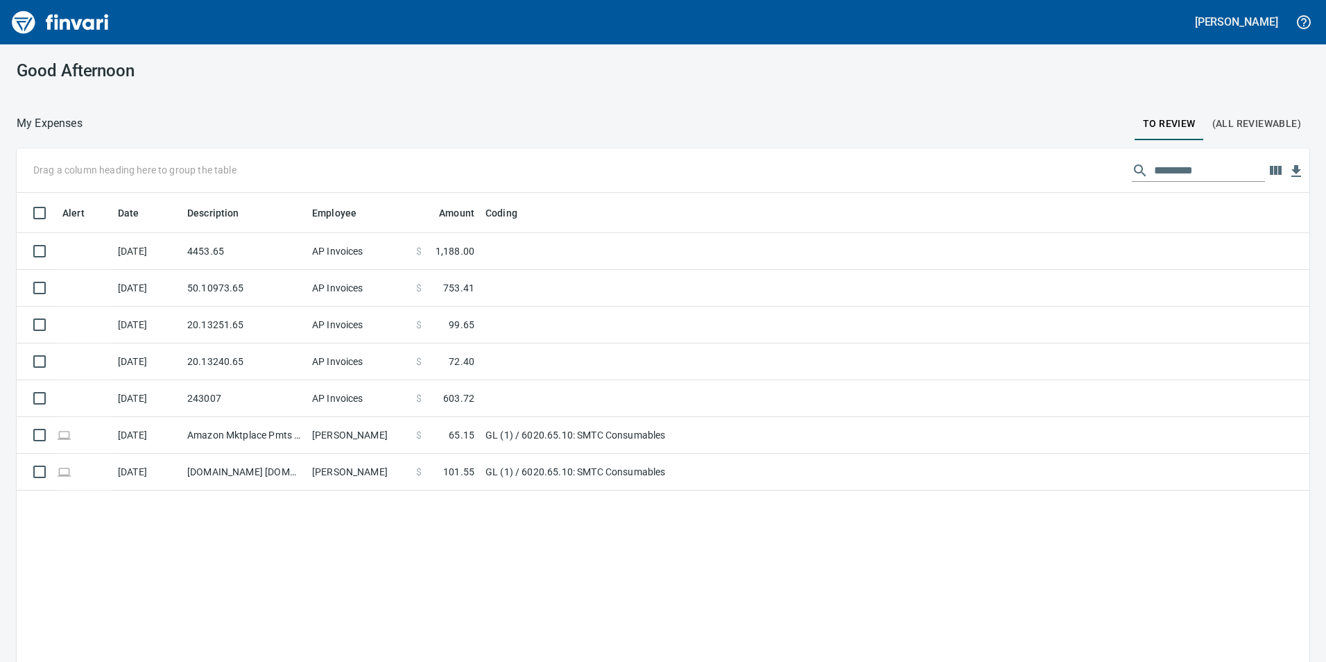
scroll to position [499, 1272]
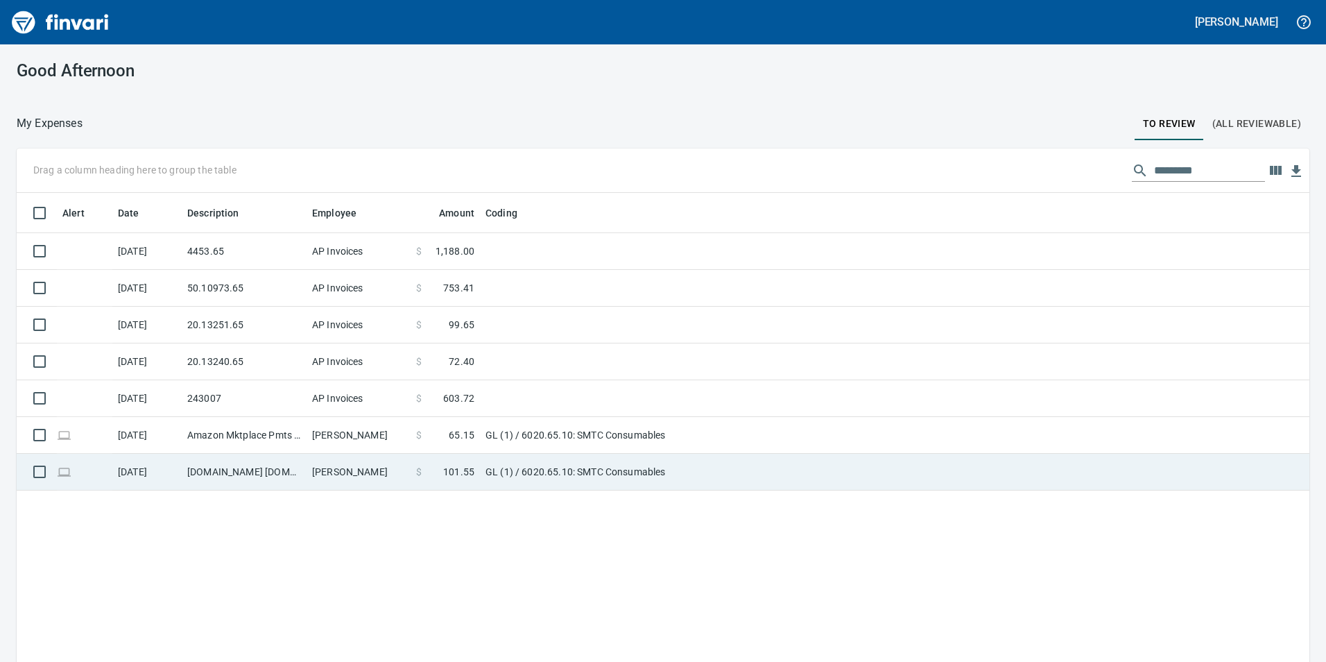
click at [211, 404] on td "243007" at bounding box center [244, 398] width 125 height 37
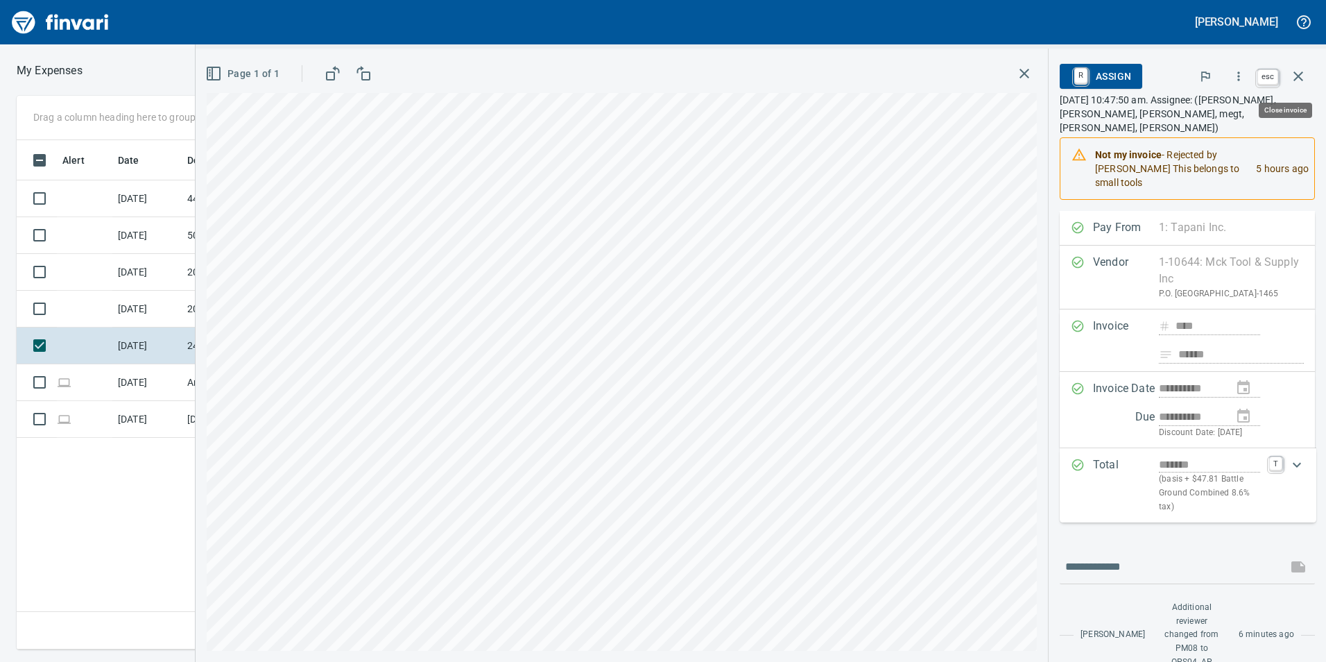
click at [1292, 66] on button "button" at bounding box center [1297, 76] width 33 height 33
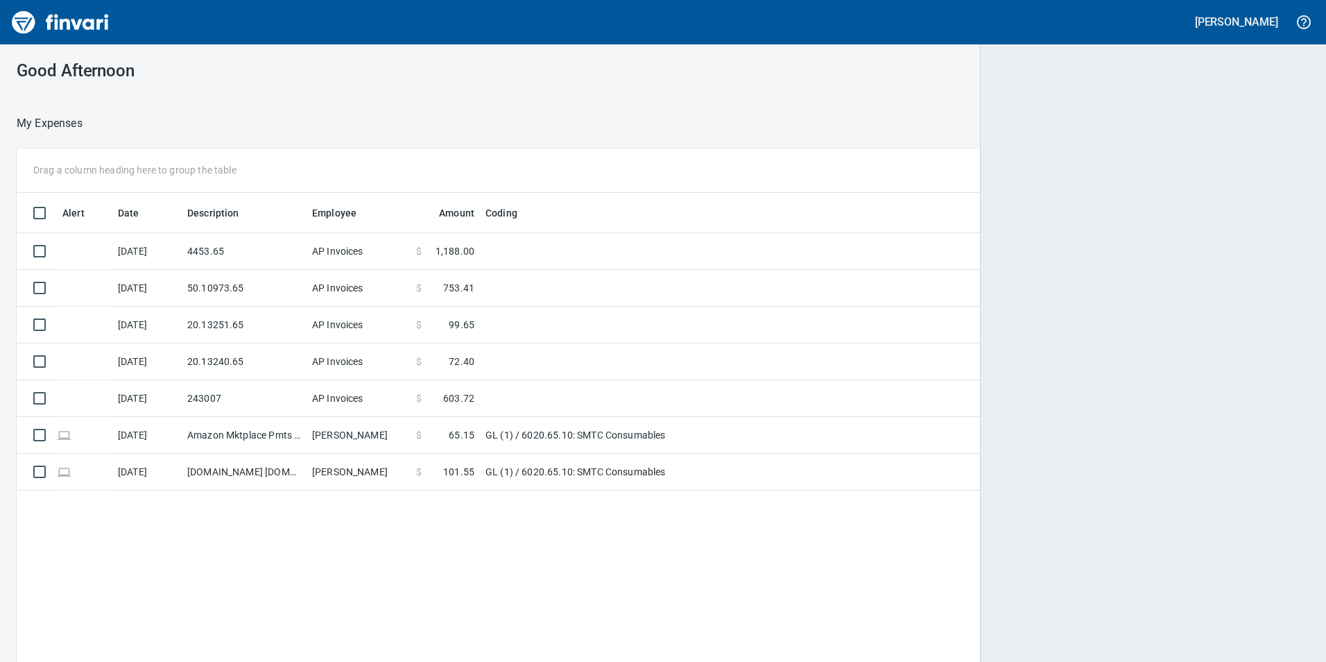
scroll to position [1, 1]
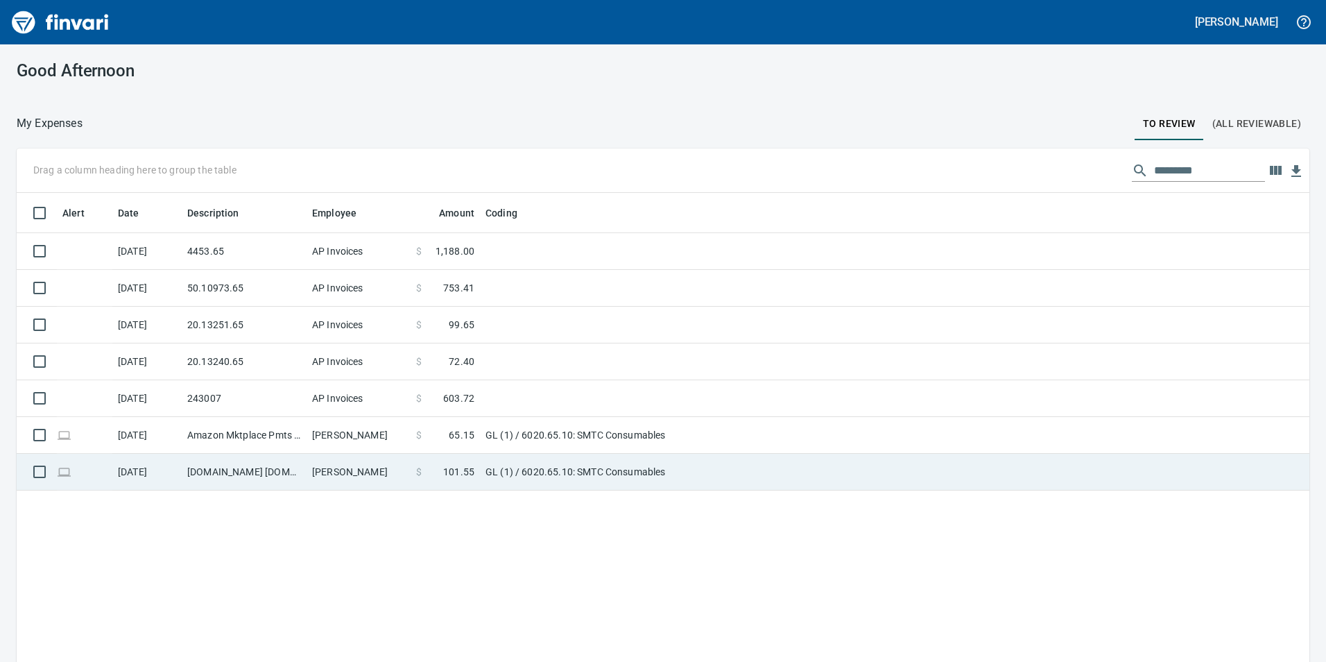
click at [458, 484] on td "$ 101.55" at bounding box center [445, 471] width 69 height 37
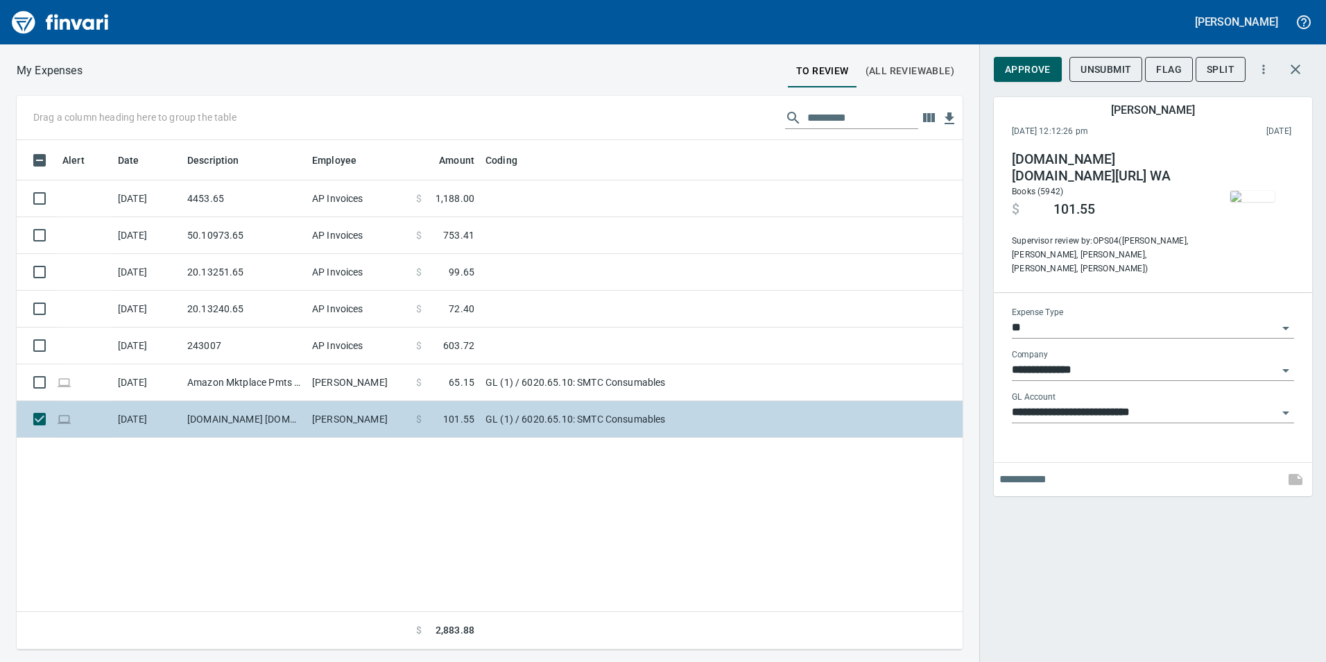
scroll to position [1, 1]
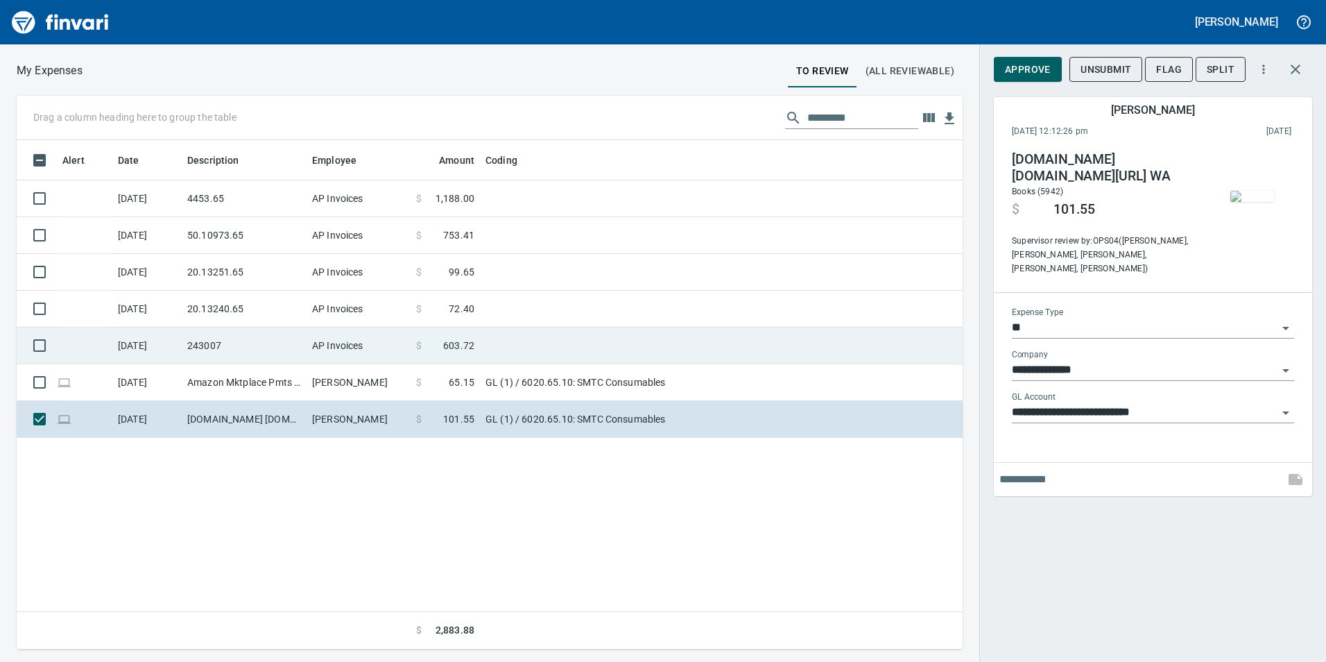
click at [456, 414] on span "101.55" at bounding box center [458, 419] width 31 height 14
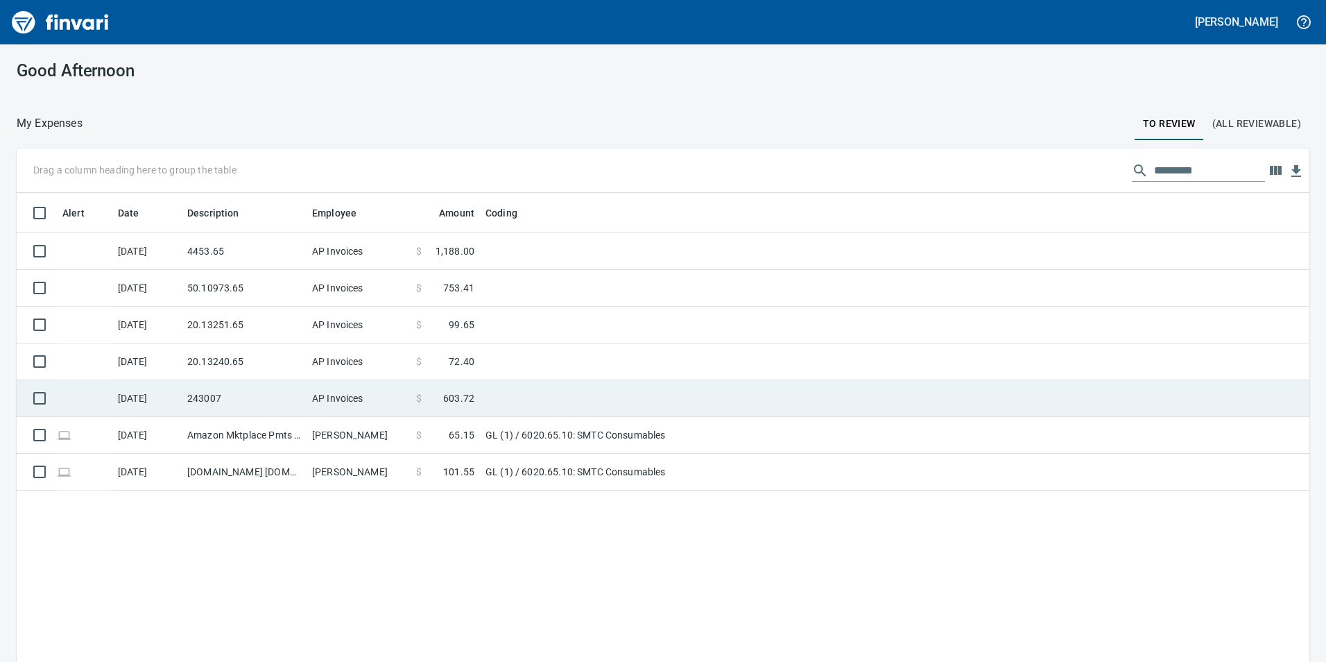
scroll to position [499, 1270]
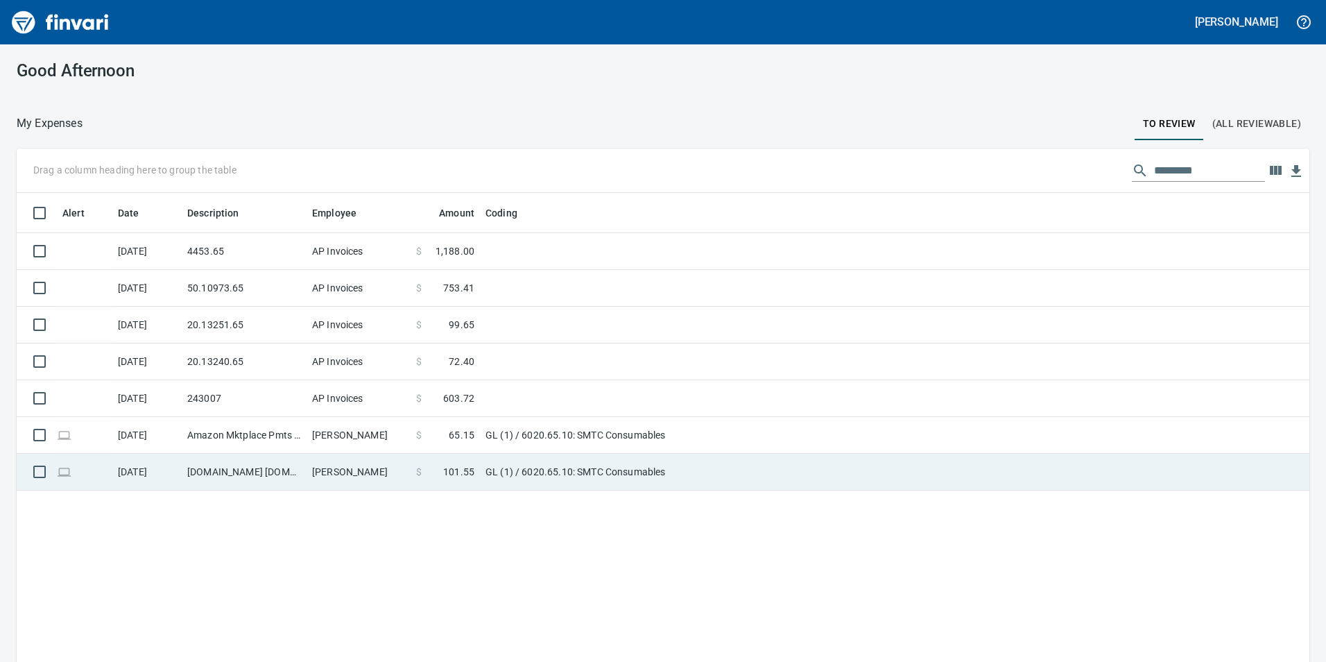
click at [453, 420] on td "$ 65.15" at bounding box center [445, 435] width 69 height 37
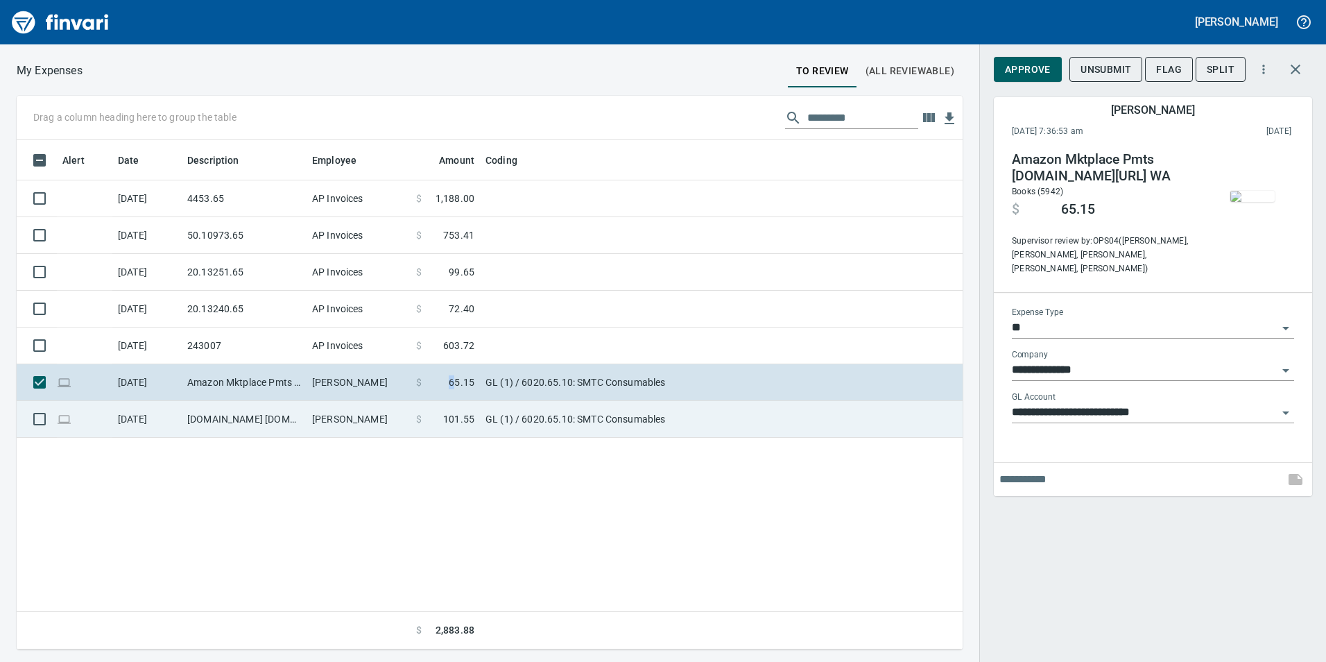
scroll to position [1, 1]
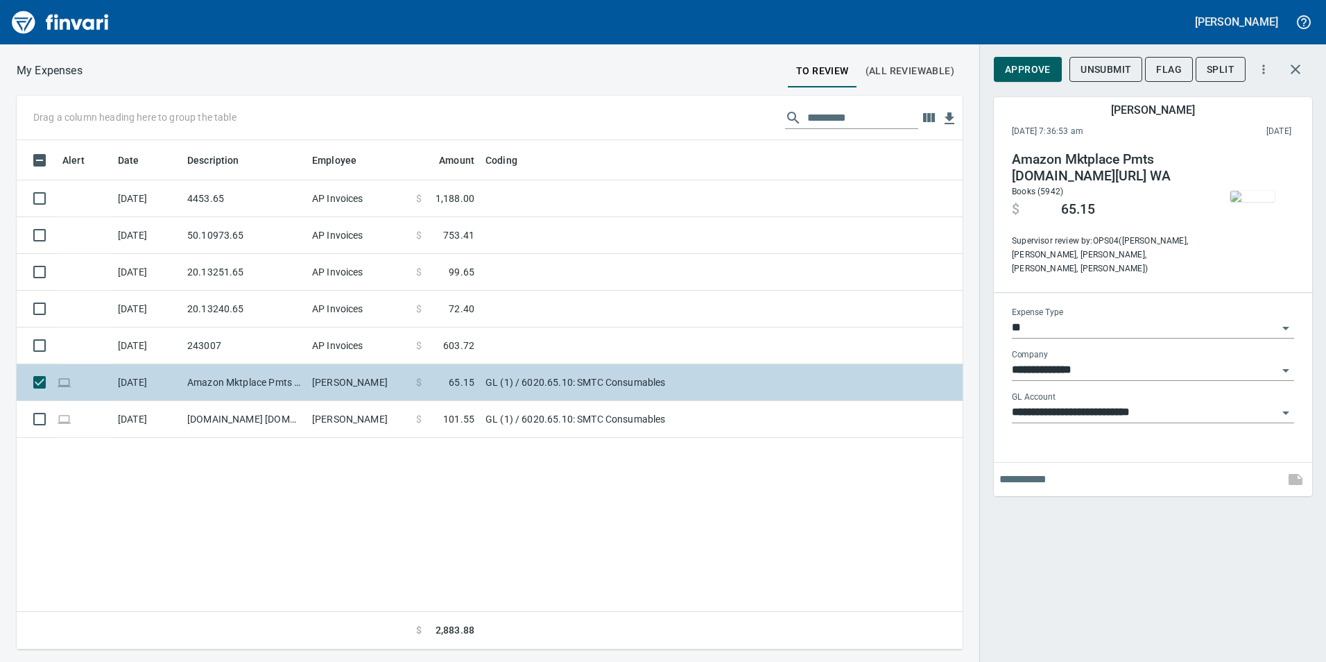
drag, startPoint x: 453, startPoint y: 420, endPoint x: 429, endPoint y: 372, distance: 53.0
click at [429, 372] on td "$ 65.15" at bounding box center [445, 382] width 69 height 37
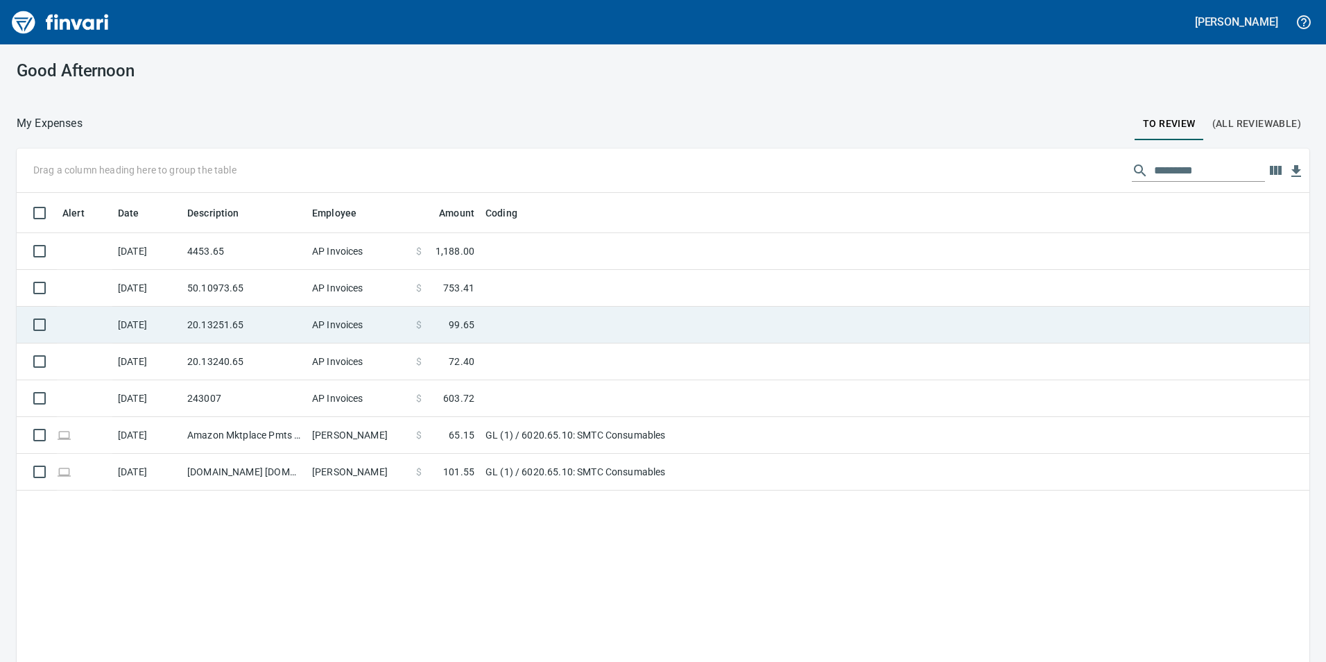
scroll to position [499, 1270]
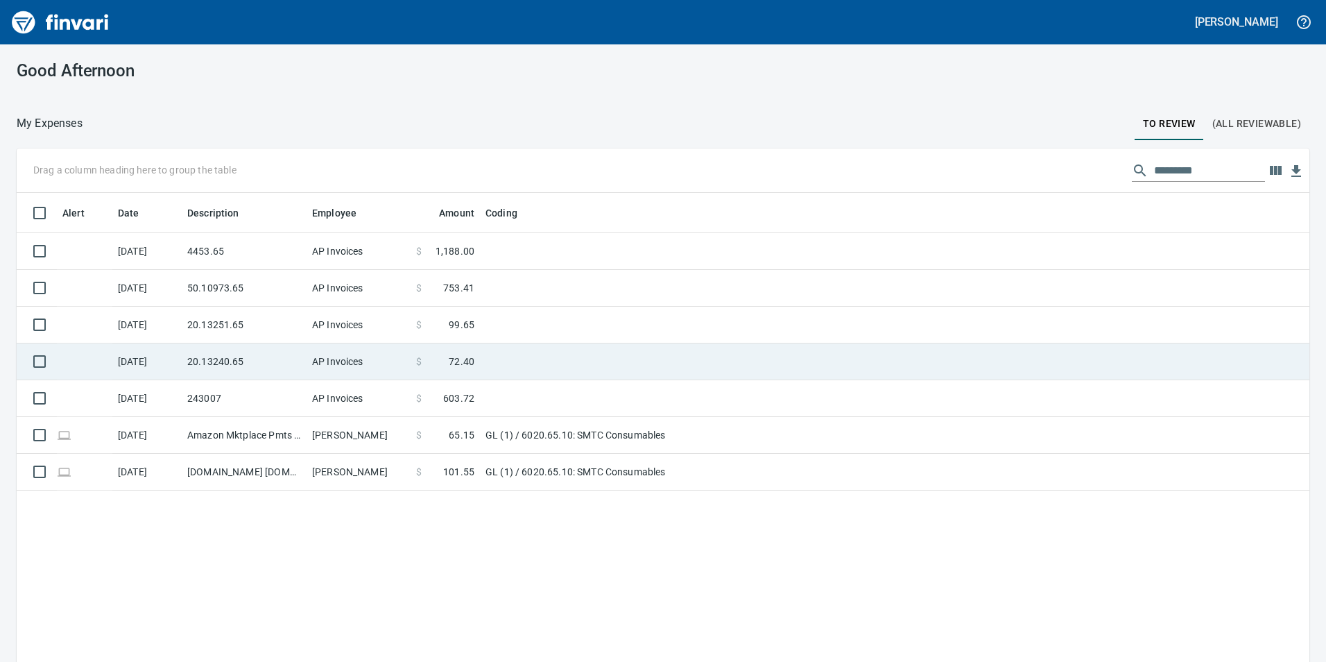
click at [387, 349] on td "AP Invoices" at bounding box center [358, 361] width 104 height 37
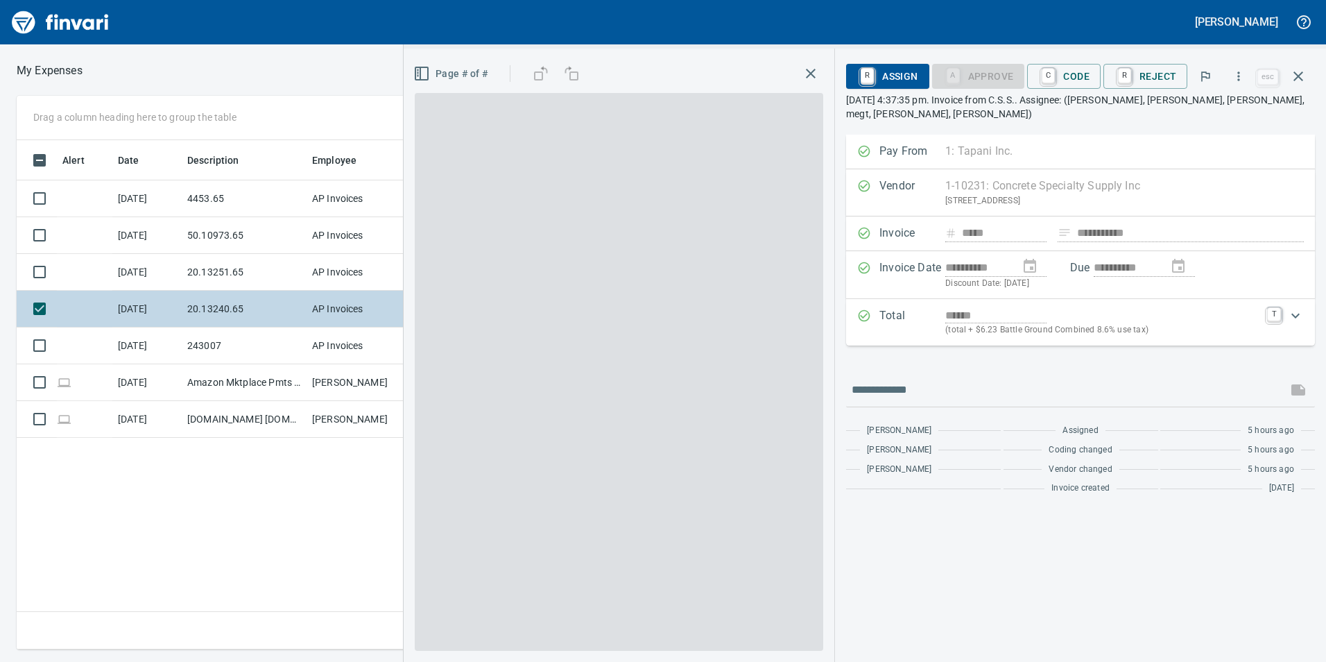
scroll to position [499, 935]
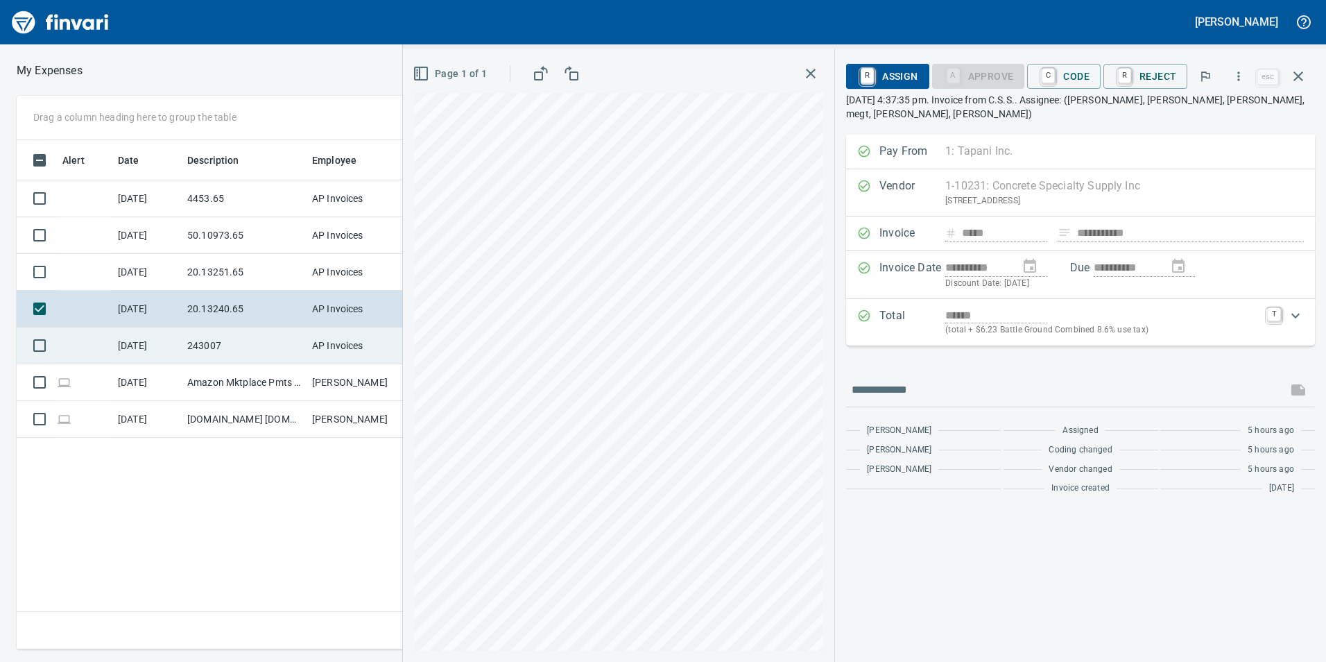
click at [392, 334] on td "AP Invoices" at bounding box center [358, 345] width 104 height 37
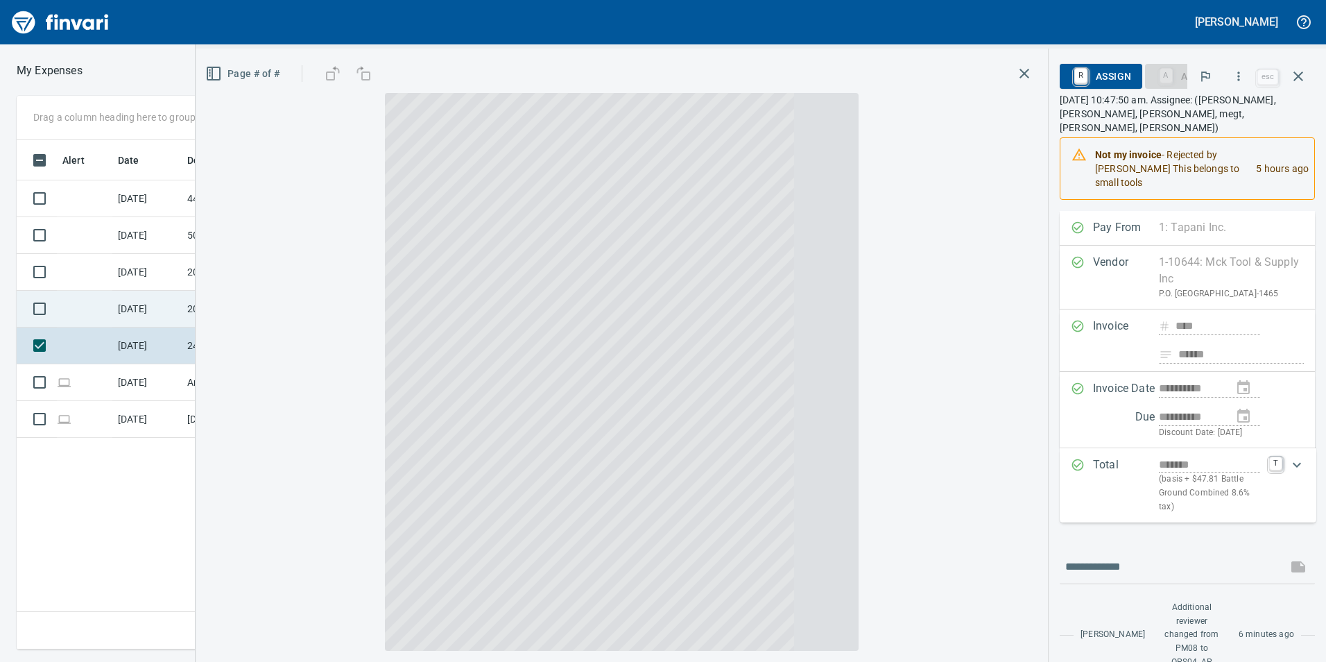
click at [367, 297] on div "**********" at bounding box center [663, 372] width 1326 height 553
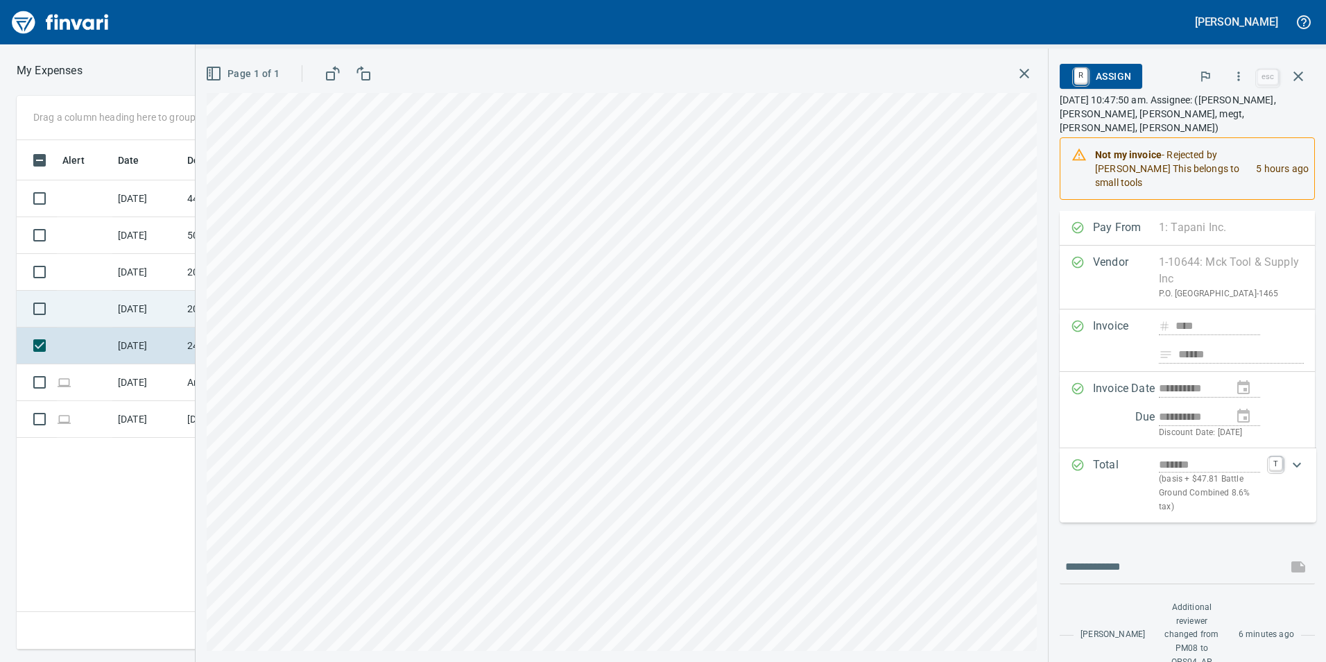
click at [140, 295] on td "[DATE]" at bounding box center [146, 309] width 69 height 37
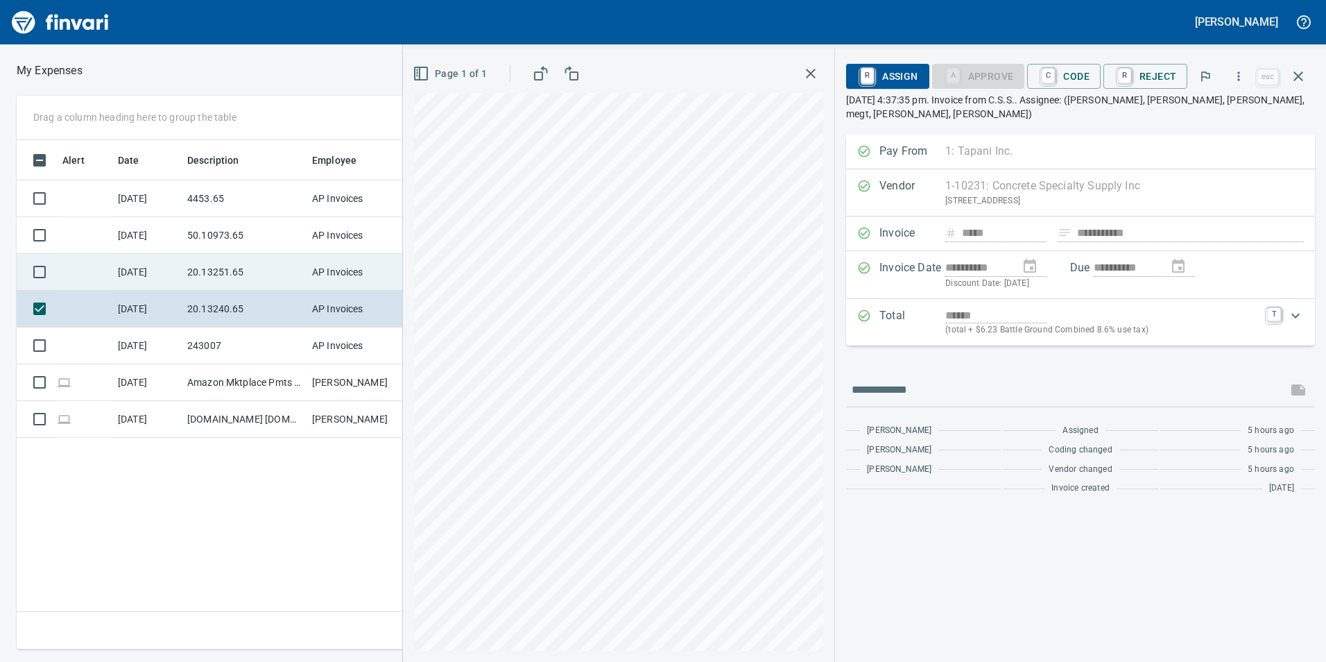
click at [123, 263] on td "[DATE]" at bounding box center [146, 272] width 69 height 37
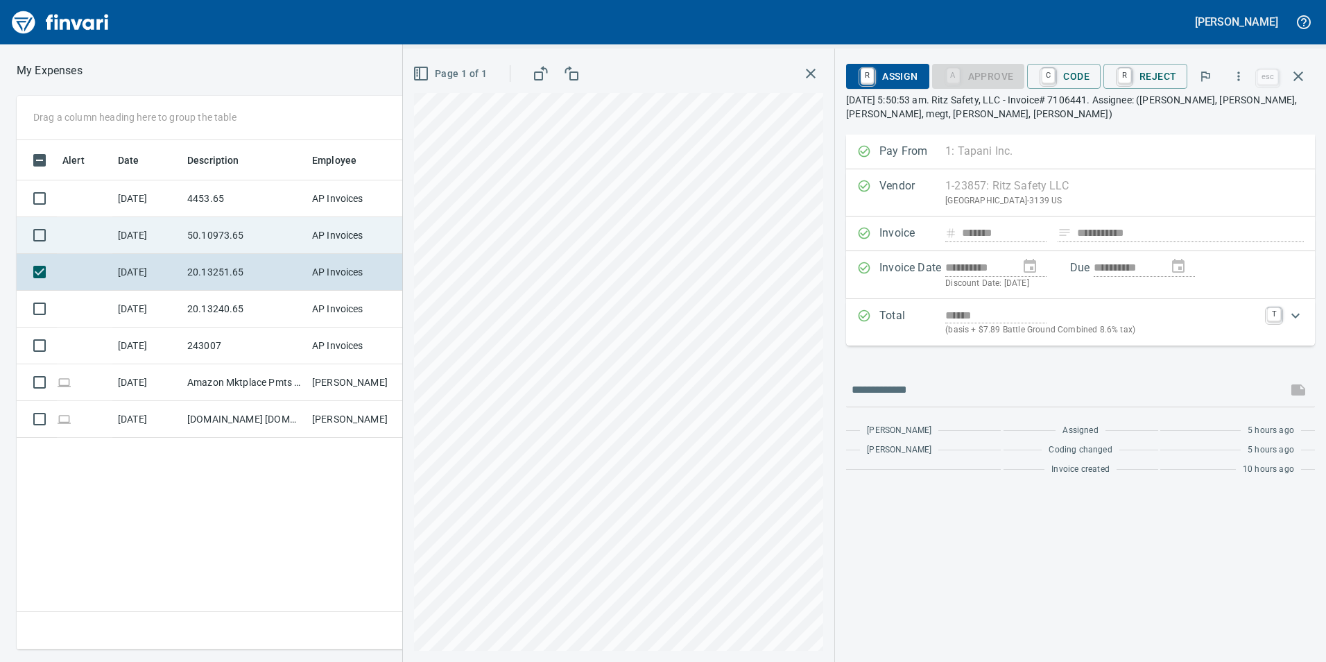
click at [136, 218] on td "[DATE]" at bounding box center [146, 235] width 69 height 37
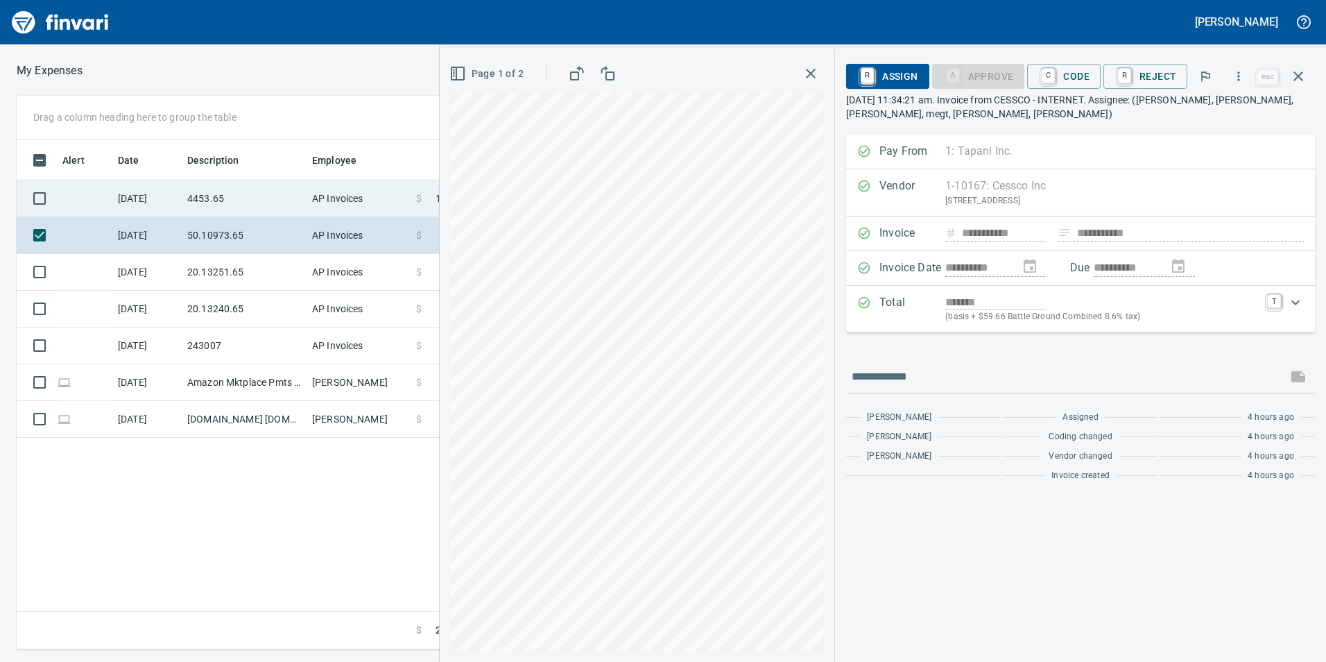
click at [250, 204] on td "4453.65" at bounding box center [244, 198] width 125 height 37
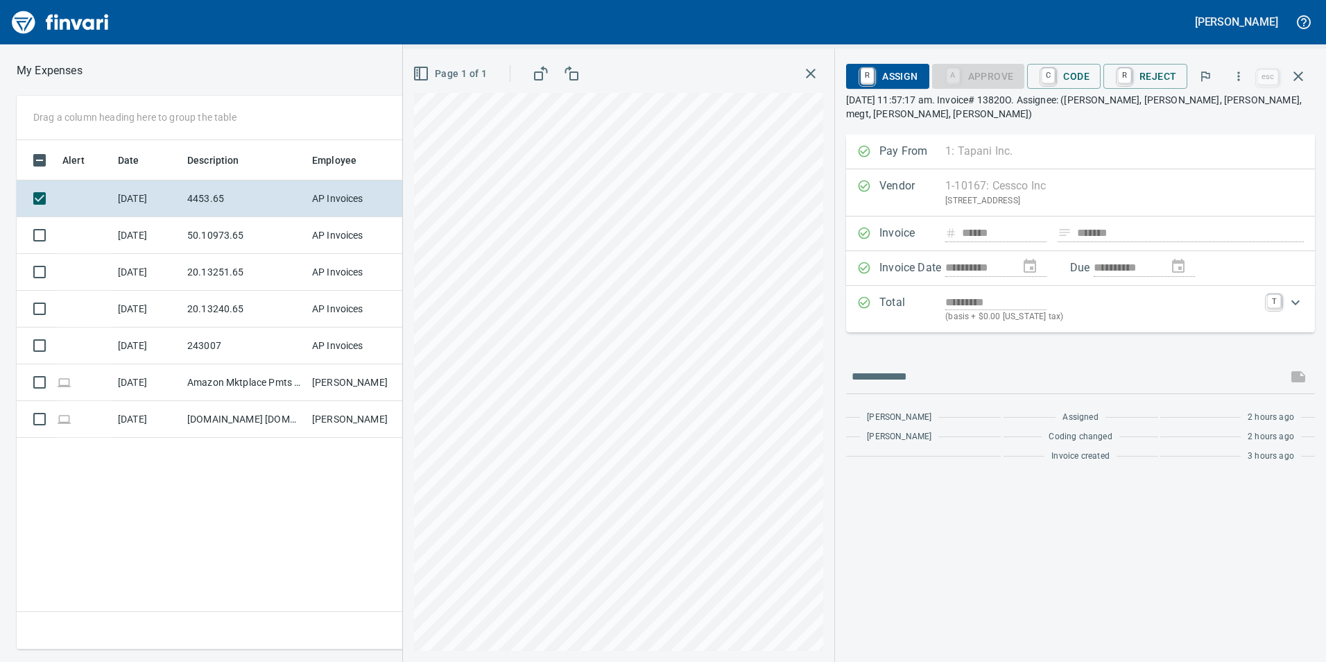
scroll to position [499, 935]
click at [1297, 73] on icon "button" at bounding box center [1298, 76] width 17 height 17
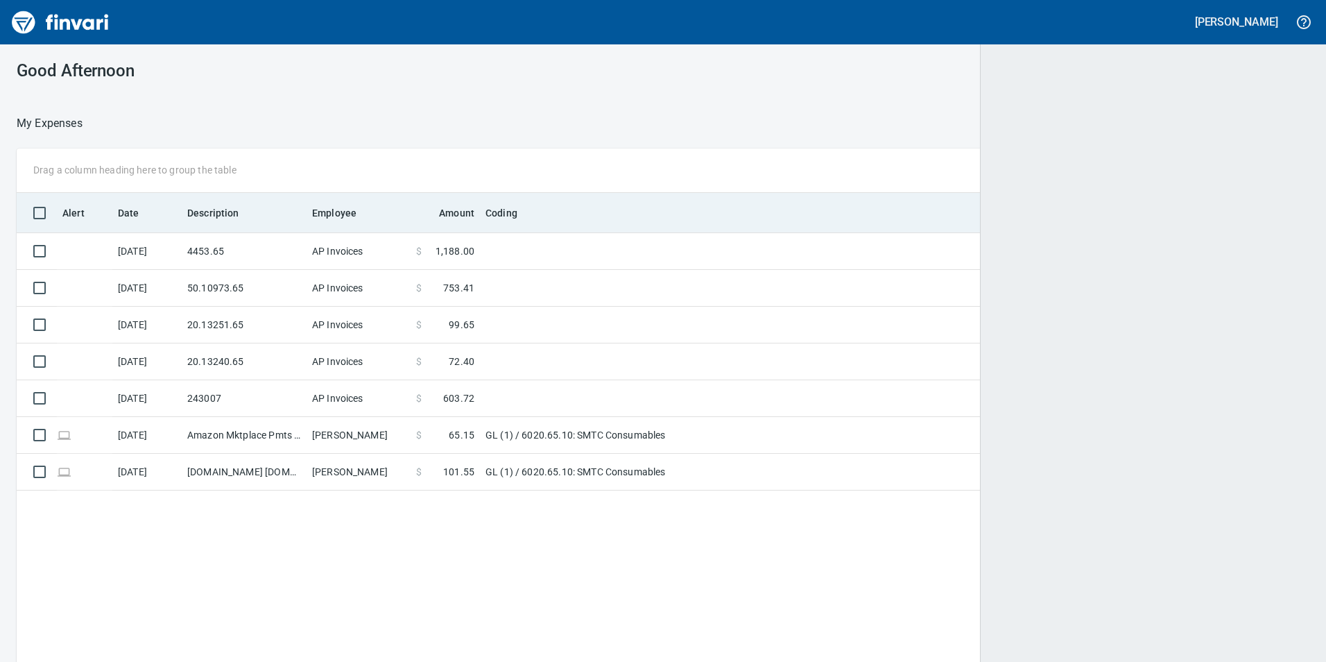
scroll to position [499, 1272]
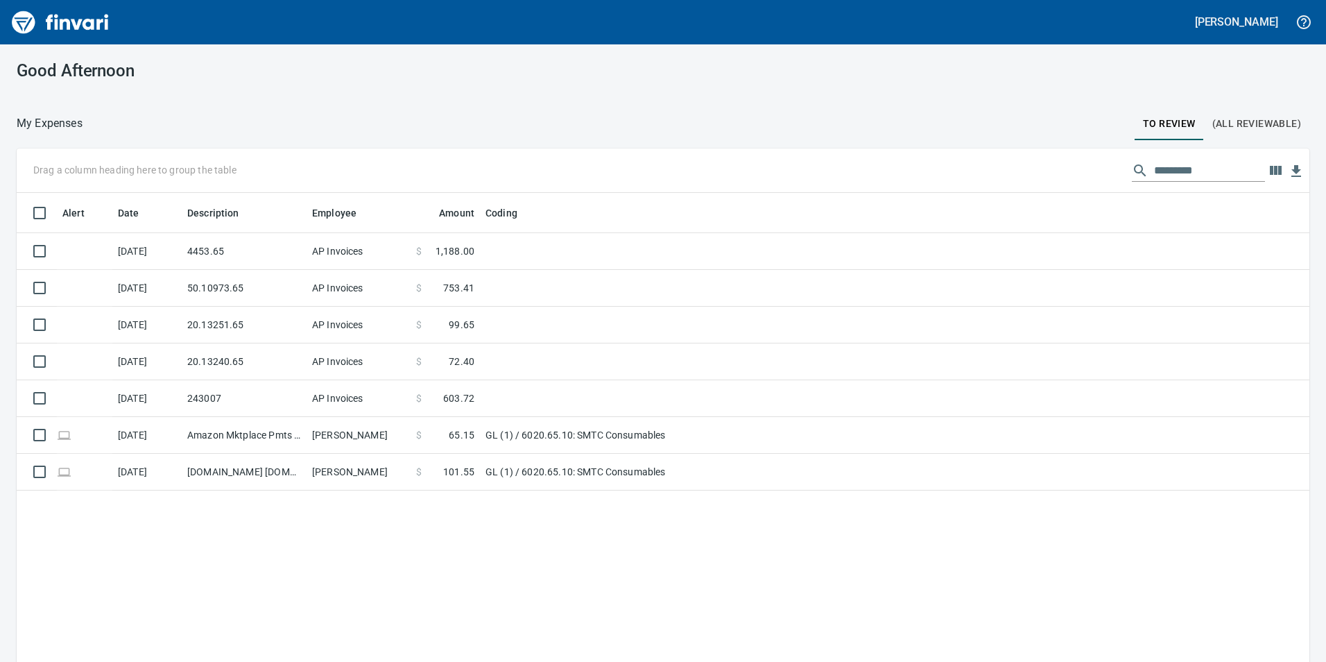
scroll to position [499, 1272]
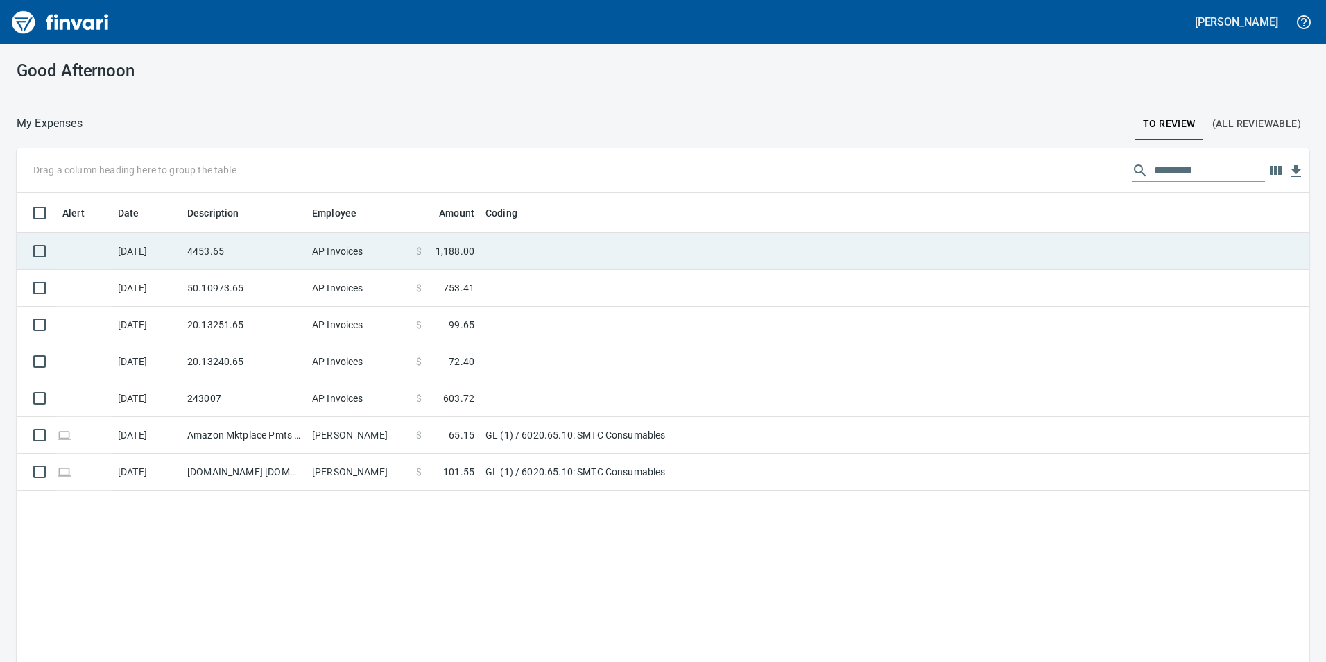
click at [318, 245] on td "AP Invoices" at bounding box center [358, 251] width 104 height 37
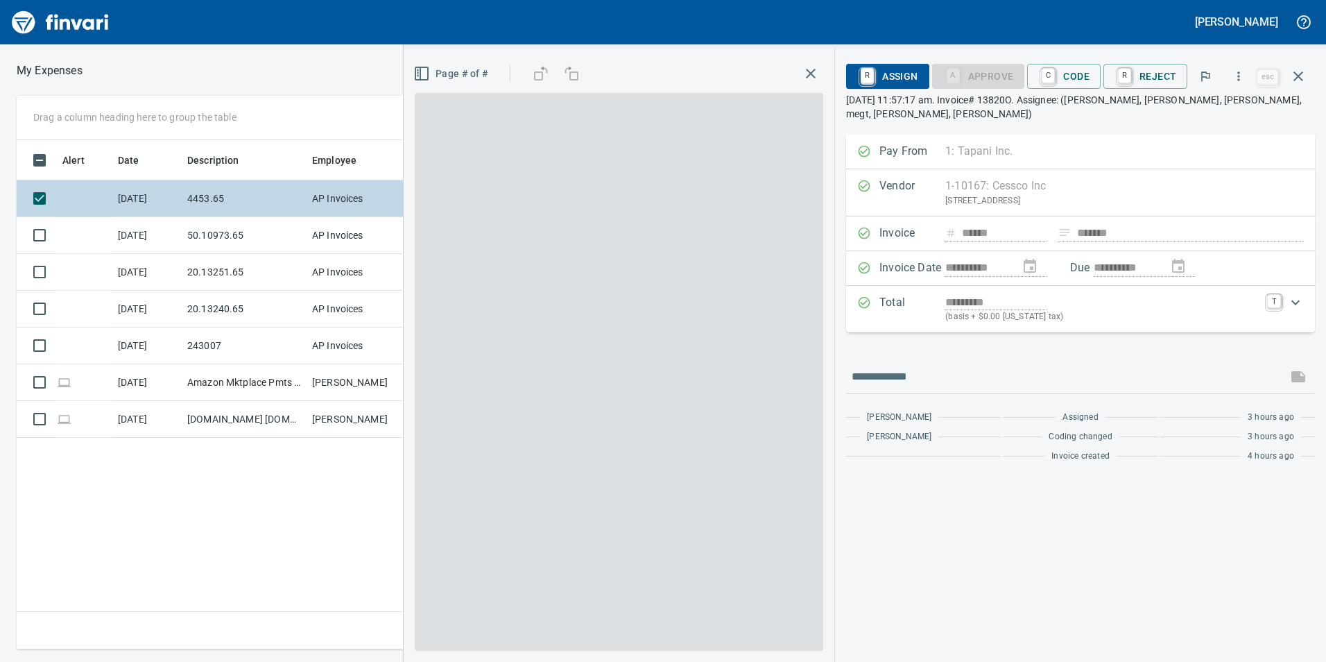
scroll to position [499, 935]
